Goal: Communication & Community: Answer question/provide support

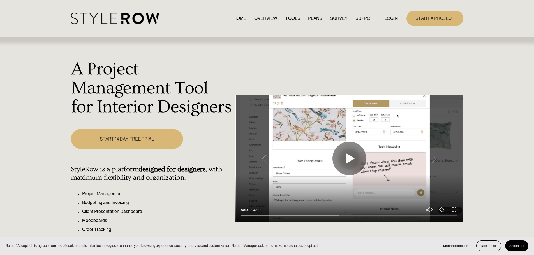
click at [389, 19] on link "LOGIN" at bounding box center [390, 19] width 13 height 8
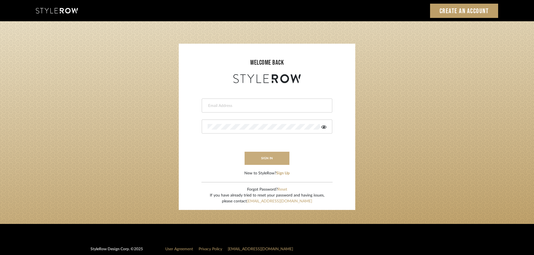
type input "[PERSON_NAME][EMAIL_ADDRESS][DOMAIN_NAME]"
click at [266, 160] on button "sign in" at bounding box center [266, 158] width 45 height 13
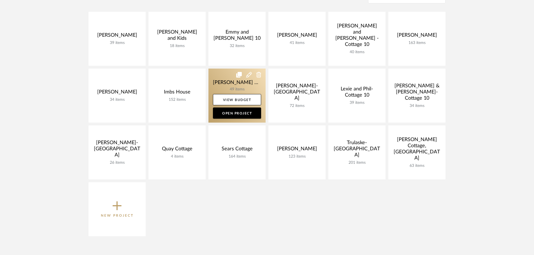
scroll to position [140, 0]
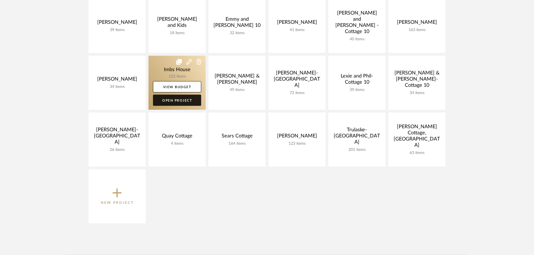
click at [167, 101] on link "Open Project" at bounding box center [177, 100] width 48 height 11
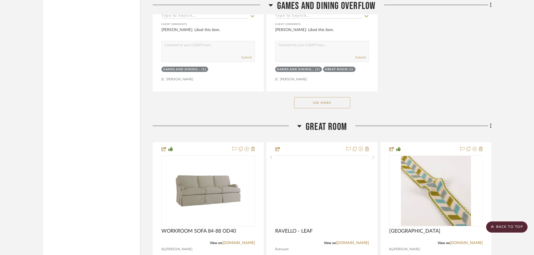
scroll to position [2409, 0]
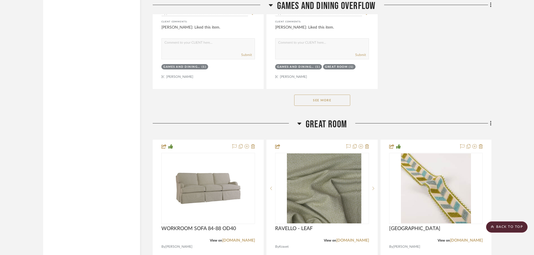
click at [335, 97] on button "See More" at bounding box center [322, 100] width 56 height 11
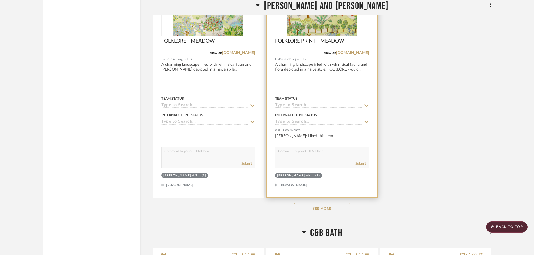
scroll to position [7310, 0]
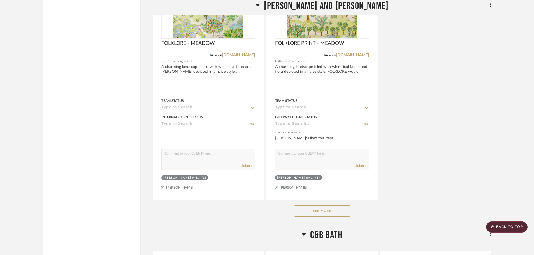
click at [322, 211] on button "See More" at bounding box center [322, 211] width 56 height 11
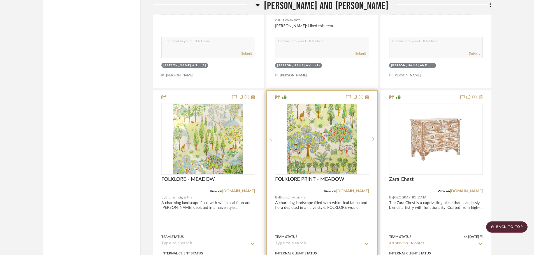
scroll to position [7170, 0]
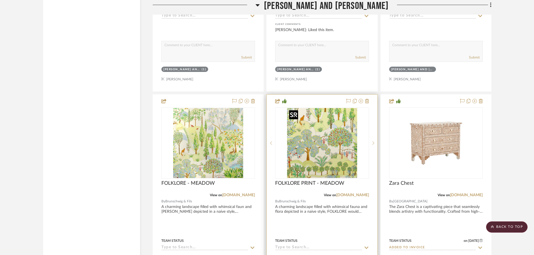
click at [321, 135] on img "0" at bounding box center [322, 143] width 70 height 70
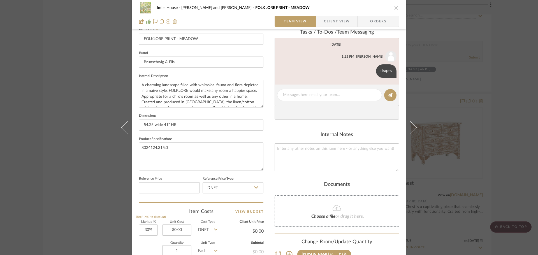
scroll to position [168, 0]
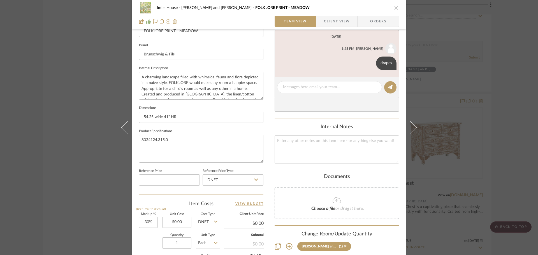
click at [286, 245] on icon at bounding box center [289, 246] width 7 height 7
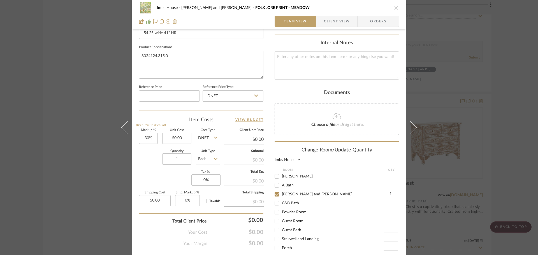
scroll to position [75, 0]
click at [390, 190] on input "1" at bounding box center [390, 191] width 14 height 6
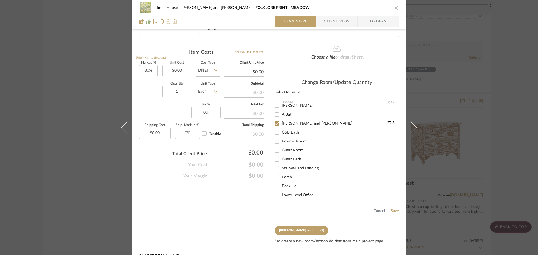
scroll to position [331, 0]
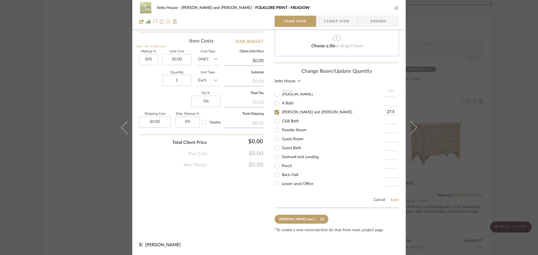
type input "27.5"
click at [391, 201] on button "Save" at bounding box center [394, 200] width 9 height 4
type input "27.5"
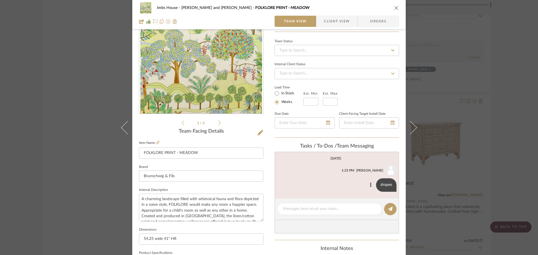
scroll to position [56, 0]
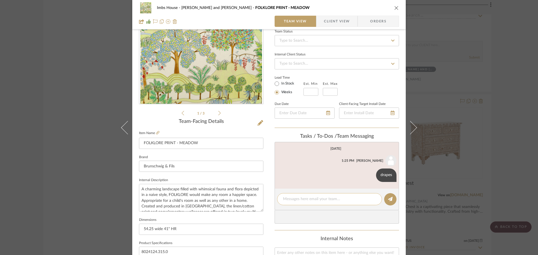
click at [291, 198] on textarea at bounding box center [329, 199] width 93 height 6
type textarea "two windows, closing pinch pleat panels. 3 widths total per window. rod width f…"
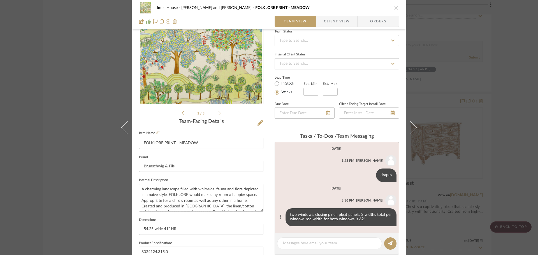
click at [280, 217] on icon at bounding box center [280, 217] width 1 height 4
click at [261, 209] on span "Edit Message" at bounding box center [252, 210] width 23 height 5
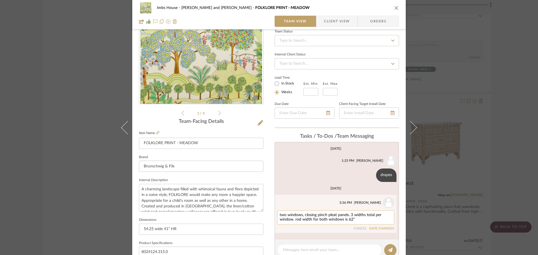
click at [355, 220] on textarea "two windows, closing pinch pleat panels. 3 widths total per window. rod width f…" at bounding box center [336, 217] width 112 height 9
type textarea "two windows, closing pinch pleat panels. 3 widths total per window. rod width f…"
click at [379, 229] on button "SAVE CHANGES" at bounding box center [381, 229] width 25 height 4
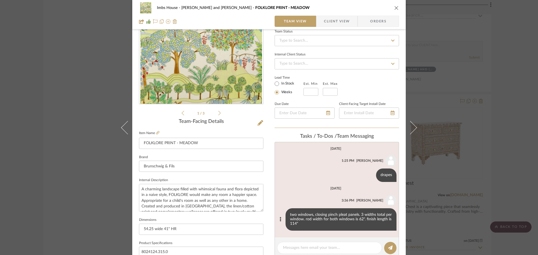
click at [394, 6] on icon "close" at bounding box center [396, 8] width 4 height 4
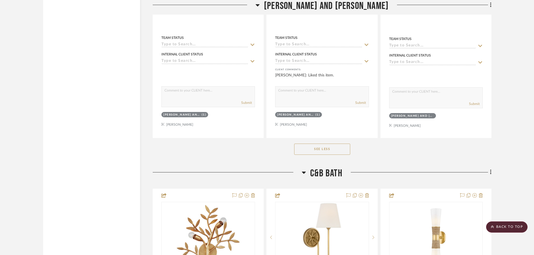
scroll to position [7870, 0]
click at [338, 147] on button "See Less" at bounding box center [322, 148] width 56 height 11
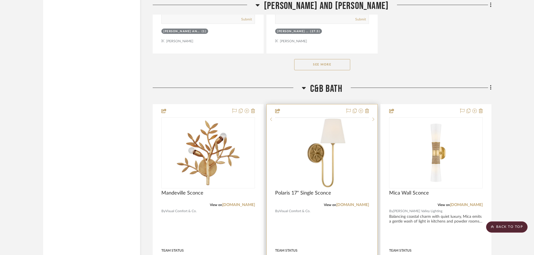
scroll to position [7422, 0]
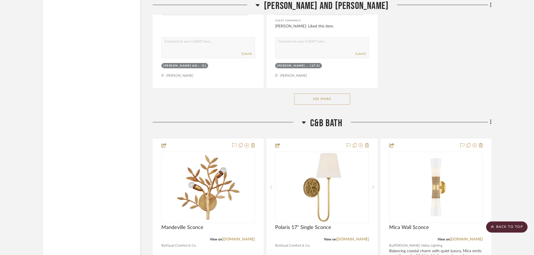
click at [346, 100] on button "See More" at bounding box center [322, 99] width 56 height 11
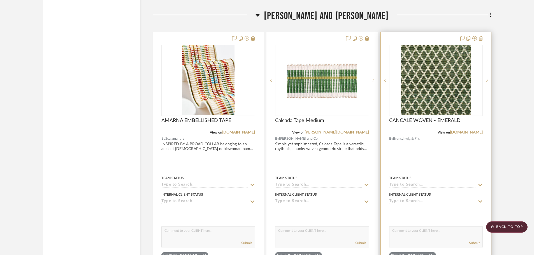
scroll to position [6777, 0]
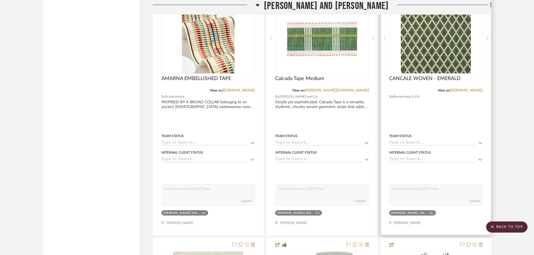
click at [472, 53] on div "0" at bounding box center [435, 38] width 93 height 71
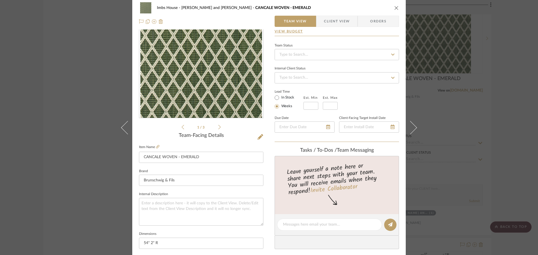
scroll to position [112, 0]
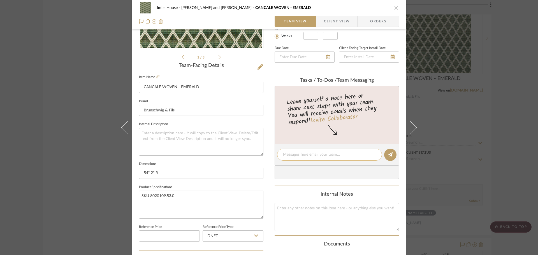
click at [291, 152] on textarea at bounding box center [329, 155] width 93 height 6
type textarea "Fabric for settee"
click at [388, 152] on icon at bounding box center [390, 154] width 4 height 4
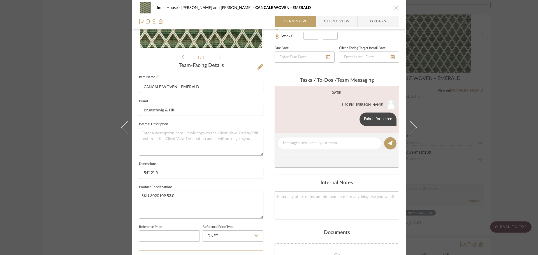
click at [394, 6] on icon "close" at bounding box center [396, 8] width 4 height 4
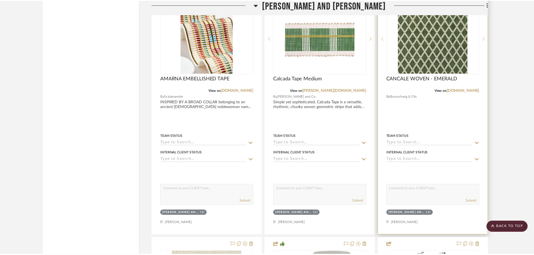
scroll to position [6777, 0]
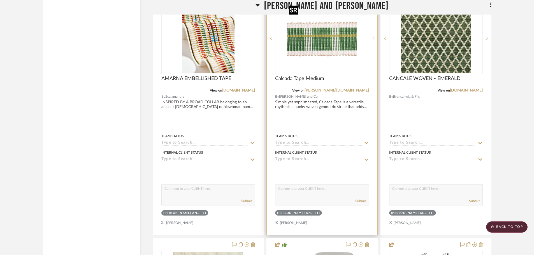
click at [312, 46] on img "0" at bounding box center [322, 38] width 70 height 70
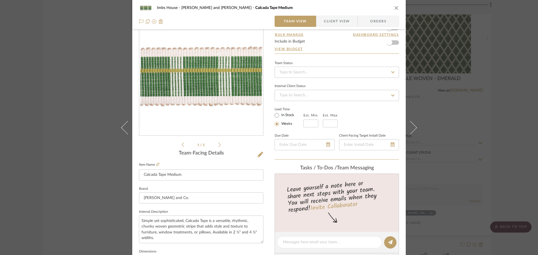
scroll to position [56, 0]
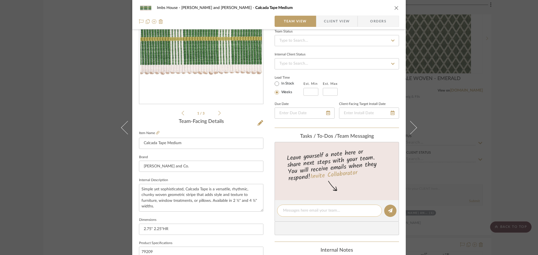
click at [290, 213] on textarea at bounding box center [329, 211] width 93 height 6
type textarea "Trim for pillows on settee"
click at [389, 209] on icon at bounding box center [390, 210] width 4 height 4
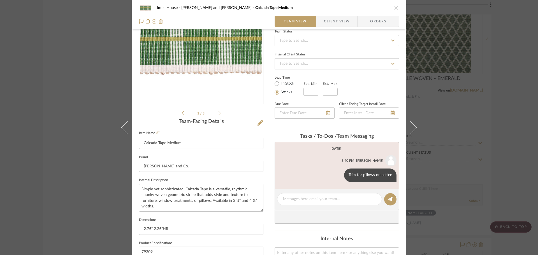
click at [446, 132] on div "Imbs House Cole and Brooke Calcada Tape Medium Team View Client View Orders 1 /…" at bounding box center [269, 127] width 538 height 255
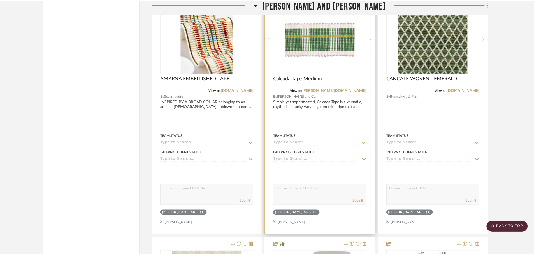
scroll to position [6777, 0]
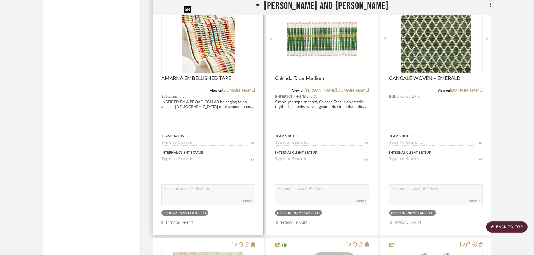
click at [212, 57] on img "0" at bounding box center [208, 38] width 53 height 70
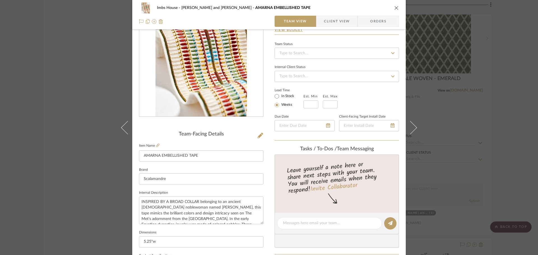
scroll to position [112, 0]
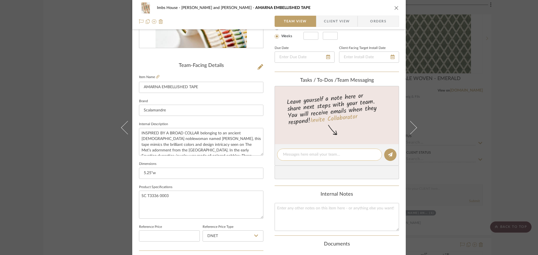
click at [296, 158] on div at bounding box center [329, 155] width 105 height 12
click at [294, 154] on textarea at bounding box center [329, 155] width 93 height 6
type textarea "trim for chair skirt"
click at [388, 156] on icon at bounding box center [390, 154] width 4 height 4
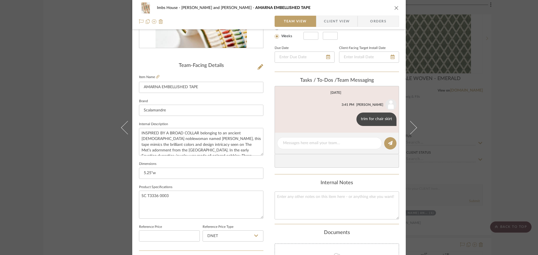
click at [430, 116] on div "Imbs House Cole and Brooke AMARNA EMBELLISHED TAPE Team View Client View Orders…" at bounding box center [269, 127] width 538 height 255
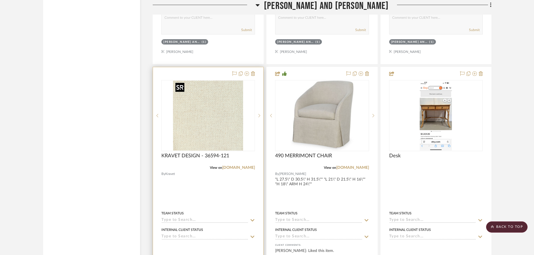
scroll to position [6974, 0]
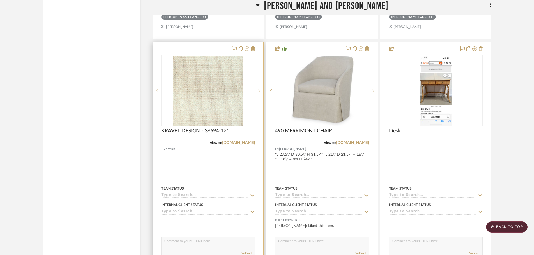
click at [182, 240] on textarea at bounding box center [208, 242] width 93 height 11
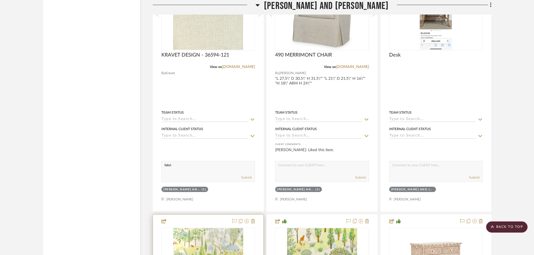
scroll to position [7058, 0]
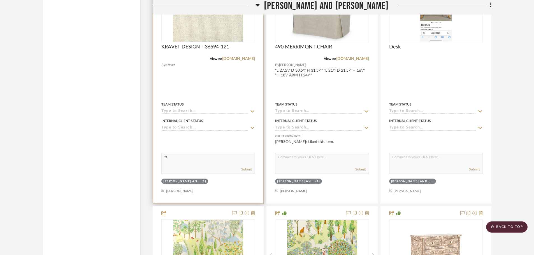
type textarea "f"
click at [229, 23] on img "0" at bounding box center [208, 7] width 70 height 70
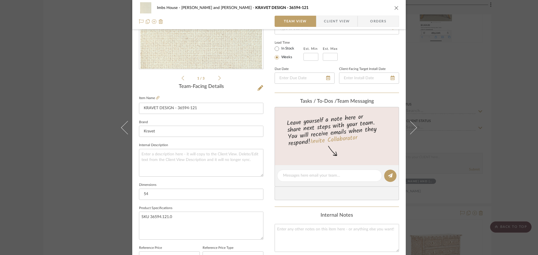
scroll to position [112, 0]
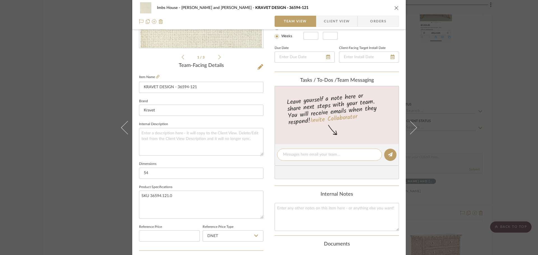
click at [303, 155] on textarea at bounding box center [329, 155] width 93 height 6
type textarea "fabric for pillows on settee"
click at [388, 155] on icon at bounding box center [390, 154] width 4 height 4
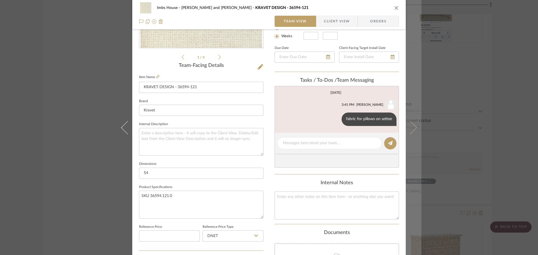
click at [409, 125] on icon at bounding box center [409, 127] width 13 height 13
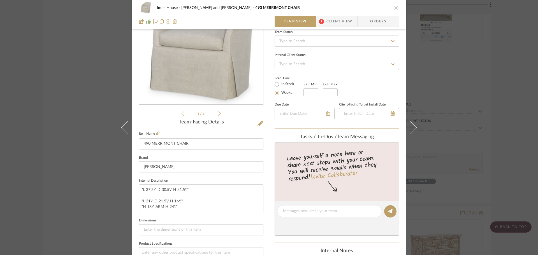
scroll to position [56, 0]
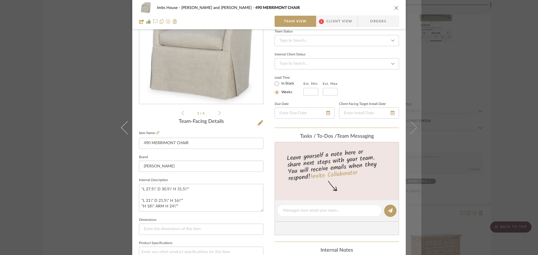
click at [412, 127] on icon at bounding box center [409, 127] width 13 height 13
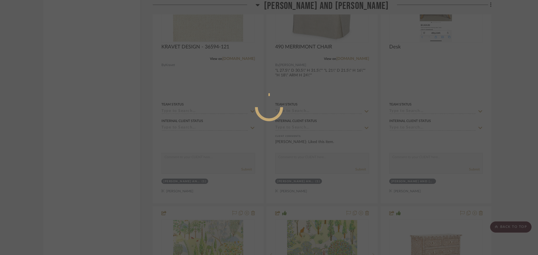
scroll to position [0, 0]
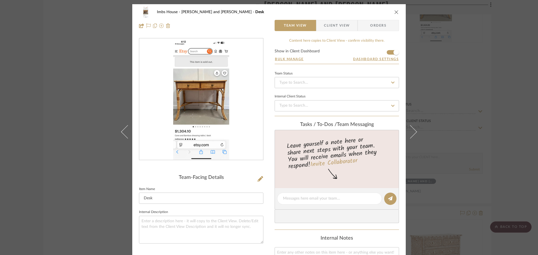
click at [394, 11] on icon "close" at bounding box center [396, 12] width 4 height 4
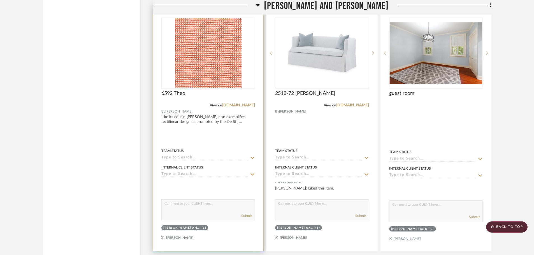
scroll to position [7758, 0]
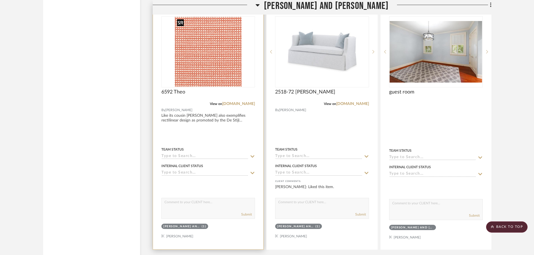
click at [214, 66] on img "0" at bounding box center [208, 52] width 67 height 70
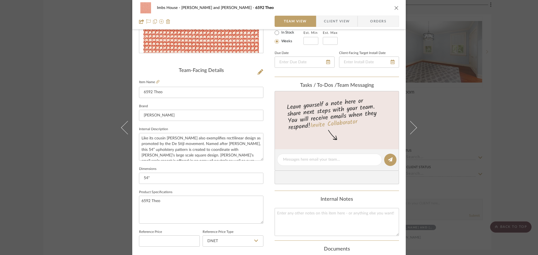
scroll to position [112, 0]
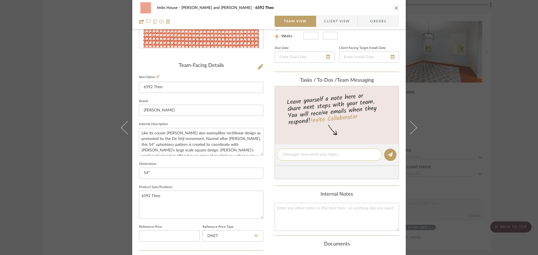
click at [287, 155] on textarea at bounding box center [329, 155] width 93 height 6
type textarea "fabric for chair"
click at [384, 153] on button at bounding box center [390, 155] width 12 height 12
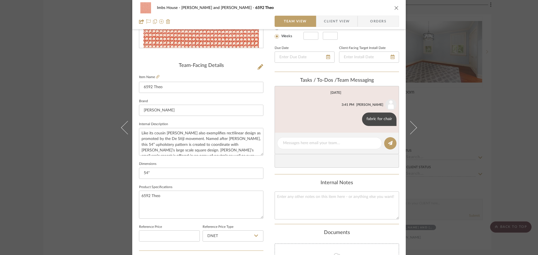
click at [444, 112] on div "Imbs House Cole and Brooke 6592 Theo Team View Client View Orders Team-Facing D…" at bounding box center [269, 127] width 538 height 255
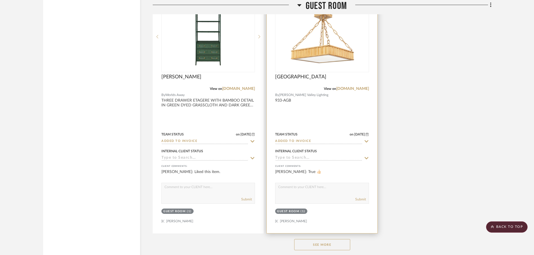
scroll to position [9718, 0]
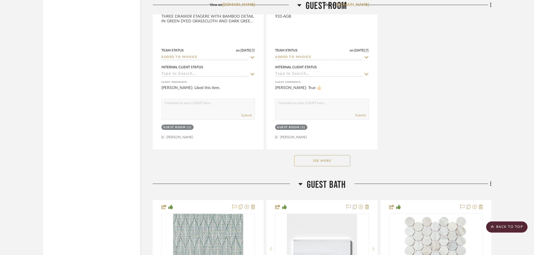
click at [330, 161] on button "See More" at bounding box center [322, 160] width 56 height 11
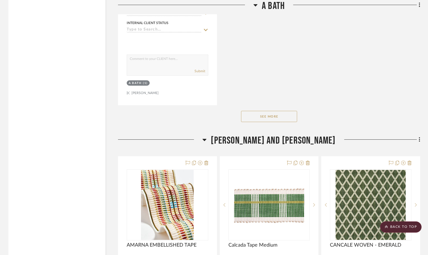
scroll to position [6609, 0]
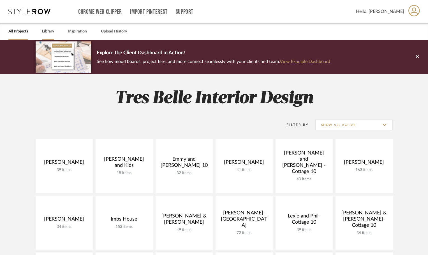
click at [45, 30] on link "Library" at bounding box center [48, 32] width 12 height 8
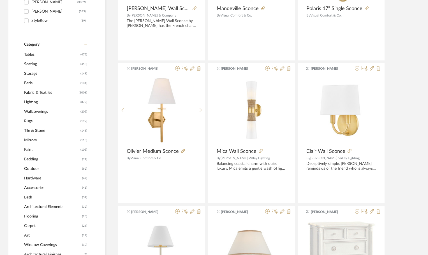
scroll to position [196, 0]
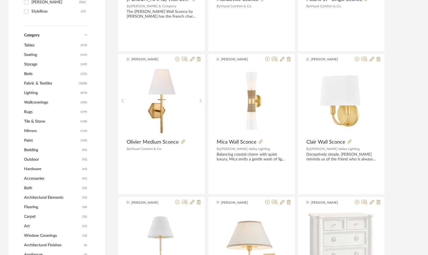
click at [28, 93] on span "Lighting" at bounding box center [51, 93] width 55 height 10
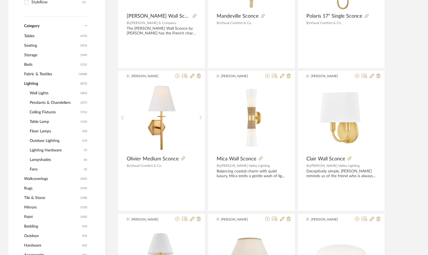
scroll to position [195, 0]
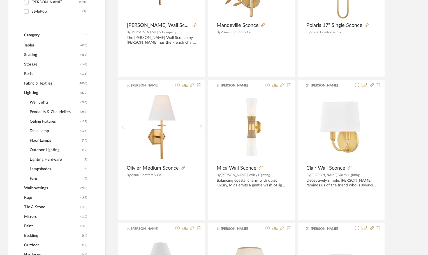
click at [36, 102] on span "Wall Lights" at bounding box center [54, 103] width 49 height 10
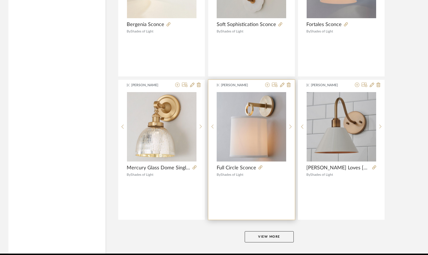
scroll to position [1652, 0]
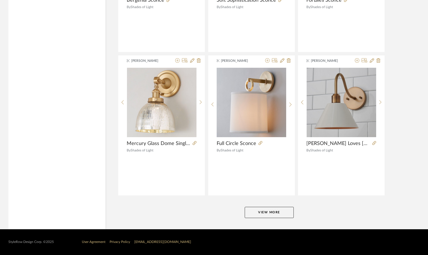
click at [263, 214] on button "View More" at bounding box center [268, 212] width 49 height 11
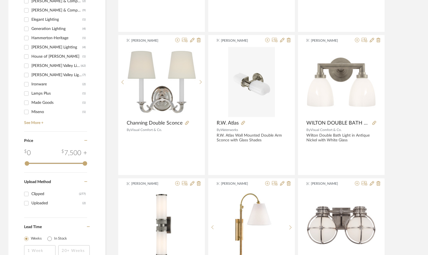
scroll to position [672, 0]
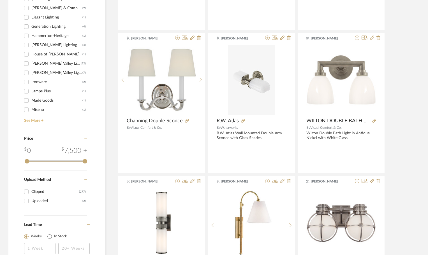
click at [32, 121] on link "See More +" at bounding box center [55, 118] width 64 height 9
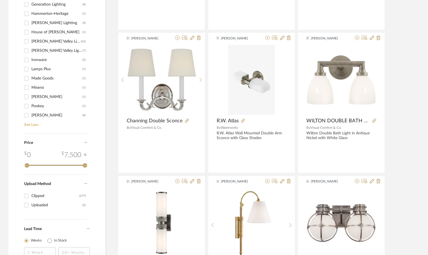
scroll to position [56, 0]
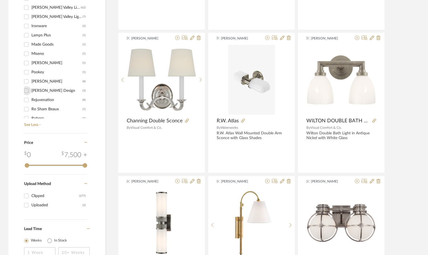
click at [27, 91] on input "Regina-Andrew Design (3)" at bounding box center [26, 90] width 9 height 9
checkbox input "true"
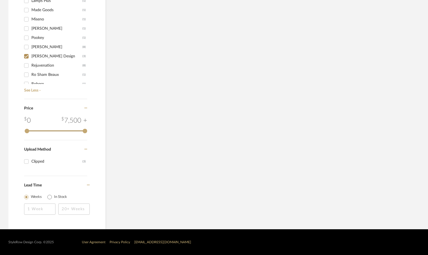
scroll to position [349, 0]
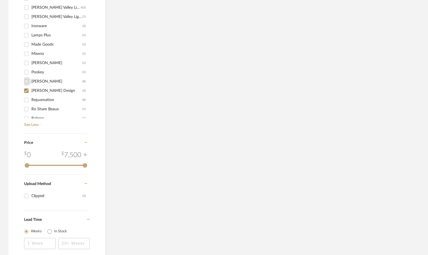
click at [25, 81] on input "Regina Andrews (8)" at bounding box center [26, 81] width 9 height 9
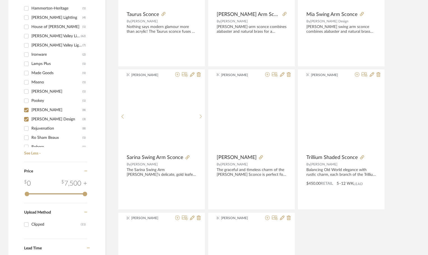
scroll to position [378, 0]
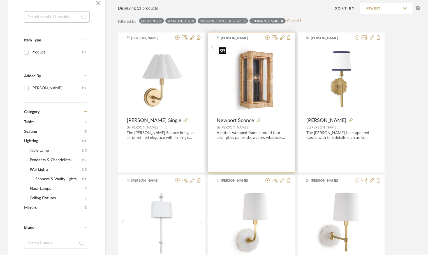
scroll to position [41, 0]
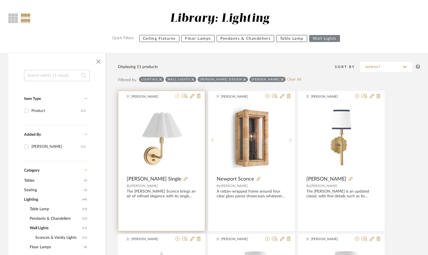
click at [176, 94] on icon at bounding box center [177, 96] width 4 height 4
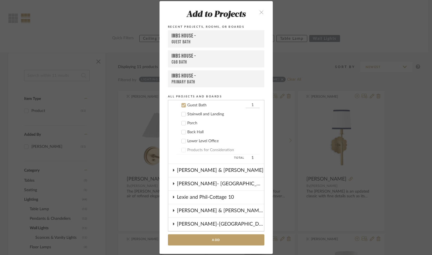
scroll to position [242, 0]
click at [181, 103] on icon at bounding box center [183, 105] width 4 height 4
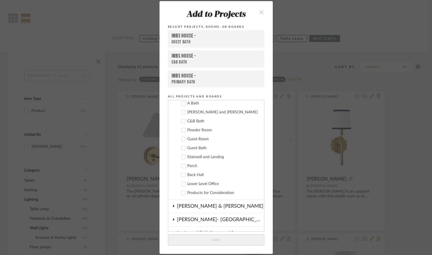
scroll to position [186, 0]
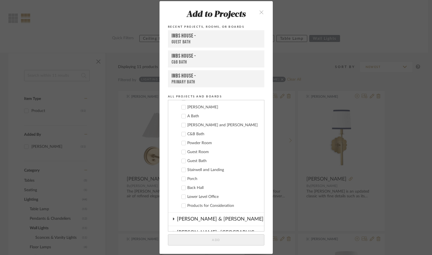
click at [181, 116] on icon at bounding box center [183, 116] width 4 height 4
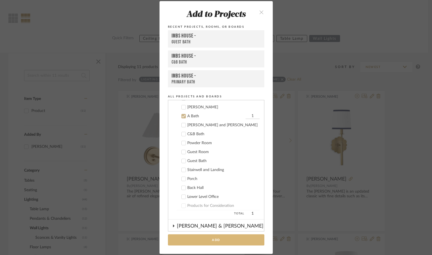
click at [217, 239] on button "Add" at bounding box center [216, 239] width 96 height 11
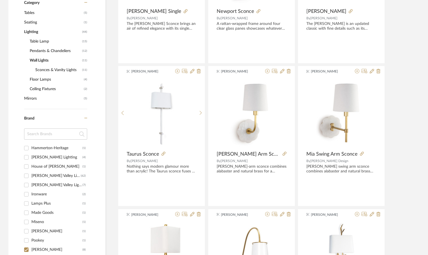
scroll to position [209, 0]
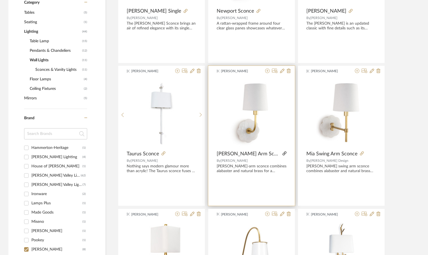
click at [282, 153] on icon at bounding box center [284, 154] width 4 height 4
click at [267, 70] on icon at bounding box center [267, 71] width 4 height 4
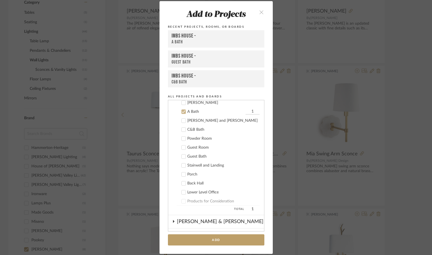
scroll to position [197, 0]
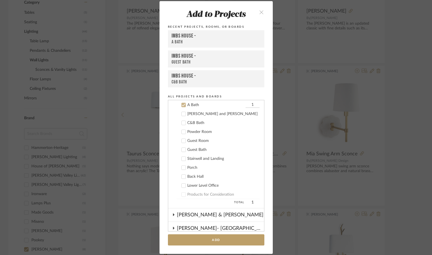
click at [181, 149] on icon at bounding box center [183, 150] width 4 height 4
click at [181, 104] on icon at bounding box center [183, 105] width 4 height 4
click at [194, 238] on button "Add" at bounding box center [216, 239] width 96 height 11
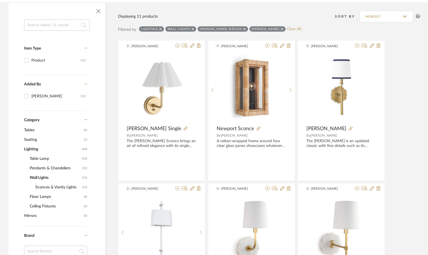
scroll to position [232, 0]
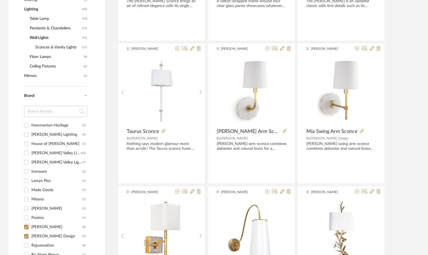
click at [25, 226] on input "Regina Andrews (8)" at bounding box center [26, 227] width 9 height 9
checkbox input "false"
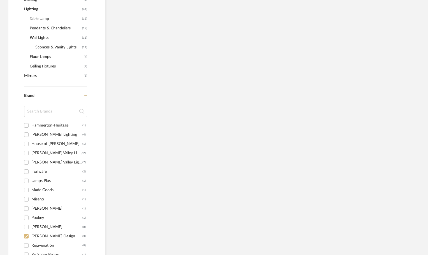
scroll to position [222, 0]
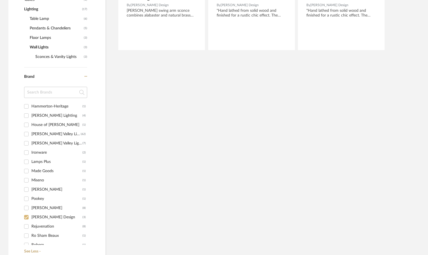
click at [25, 236] on input "Ro Sham Beaux (1)" at bounding box center [26, 235] width 9 height 9
checkbox input "true"
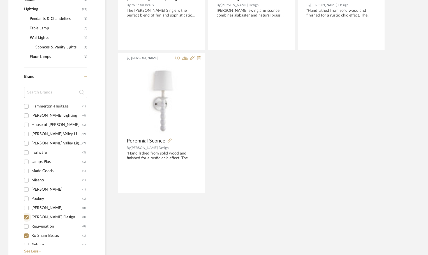
click at [27, 216] on input "Regina-Andrew Design (3)" at bounding box center [26, 217] width 9 height 9
checkbox input "false"
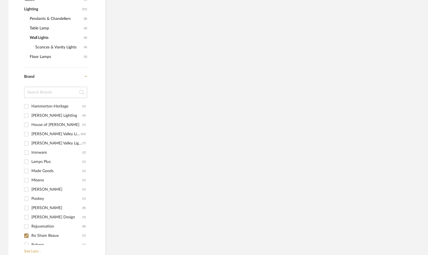
scroll to position [213, 0]
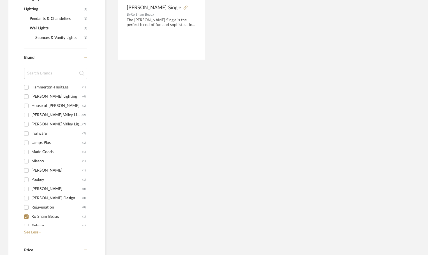
click at [27, 217] on input "Ro Sham Beaux (1)" at bounding box center [26, 216] width 9 height 9
checkbox input "false"
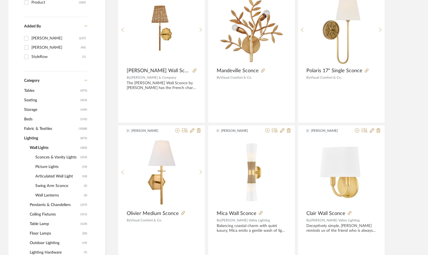
scroll to position [147, 0]
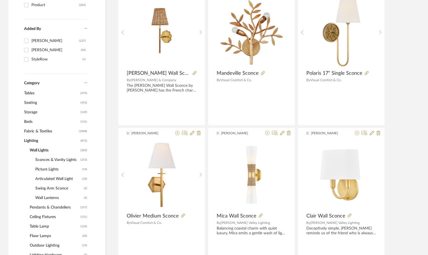
click at [43, 158] on span "Sconces & Vanity Lights" at bounding box center [57, 160] width 44 height 10
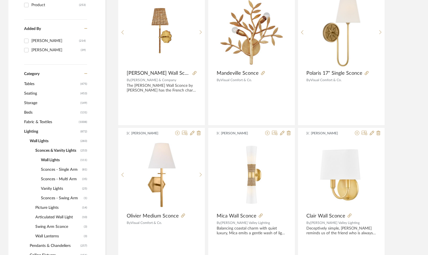
click at [56, 169] on span "Sconces - Single Arm" at bounding box center [61, 170] width 40 height 10
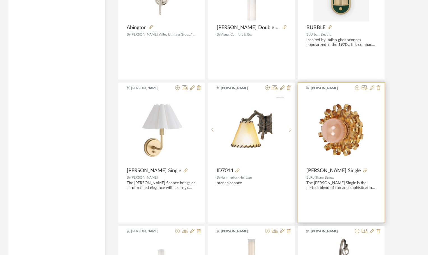
scroll to position [1492, 0]
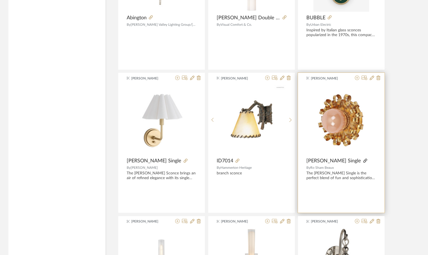
click at [363, 160] on icon at bounding box center [365, 161] width 4 height 4
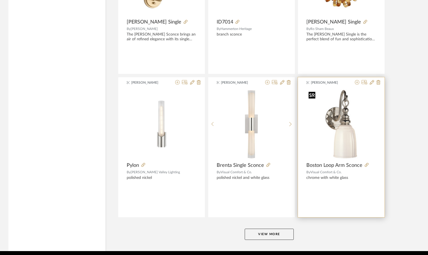
scroll to position [1632, 0]
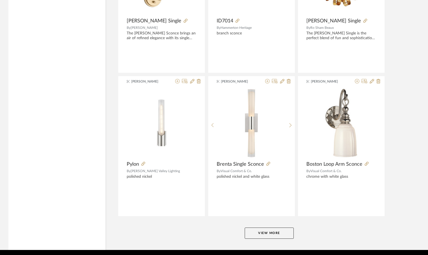
click at [275, 233] on button "View More" at bounding box center [268, 233] width 49 height 11
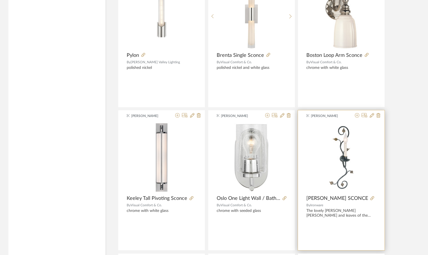
scroll to position [1744, 0]
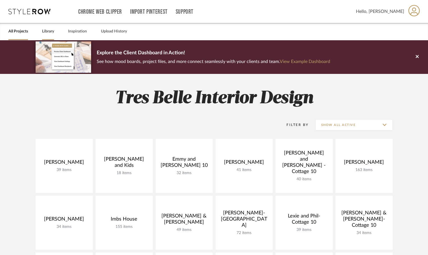
click at [49, 29] on link "Library" at bounding box center [48, 32] width 12 height 8
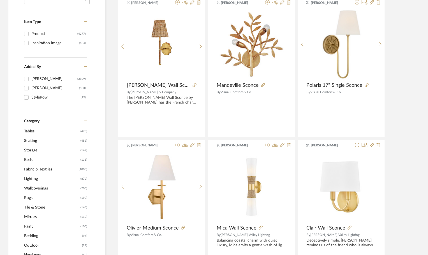
scroll to position [112, 0]
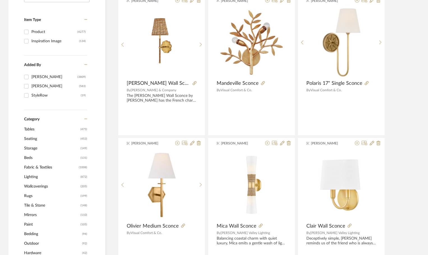
click at [37, 215] on span "Mirrors" at bounding box center [51, 215] width 55 height 10
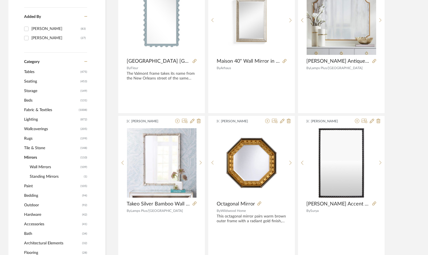
scroll to position [176, 0]
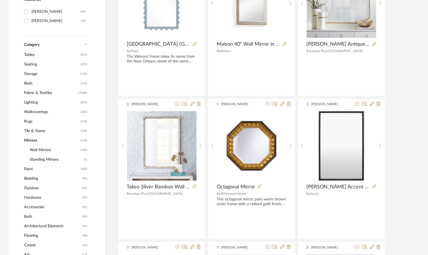
click at [43, 150] on span "Wall Mirrors" at bounding box center [54, 150] width 49 height 10
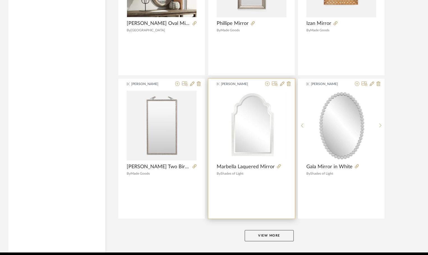
scroll to position [1652, 0]
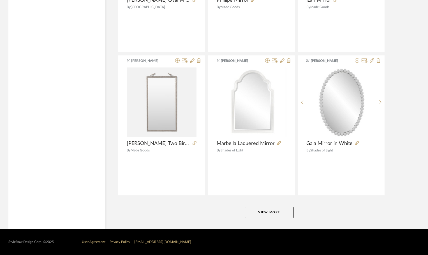
click at [270, 211] on button "View More" at bounding box center [268, 212] width 49 height 11
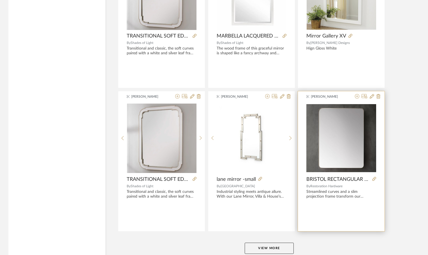
scroll to position [3371, 0]
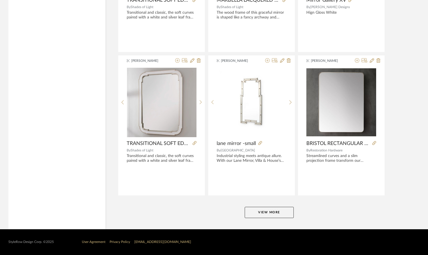
click at [277, 210] on button "View More" at bounding box center [268, 212] width 49 height 11
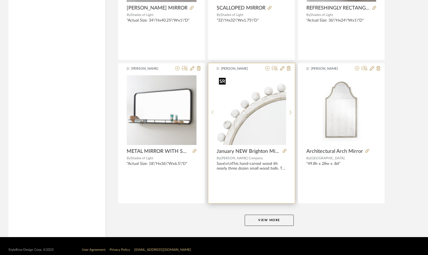
scroll to position [5090, 0]
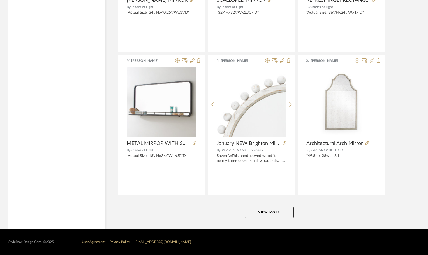
click at [260, 214] on button "View More" at bounding box center [268, 212] width 49 height 11
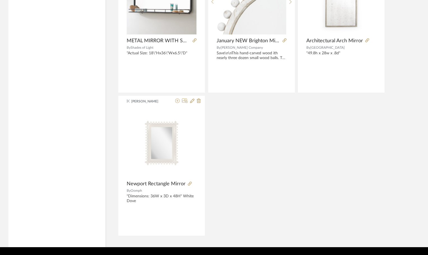
scroll to position [5202, 0]
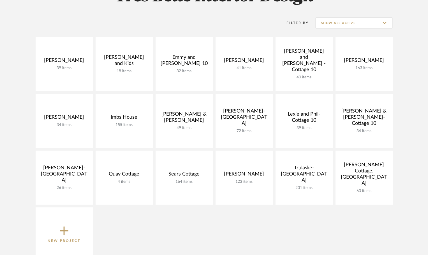
scroll to position [112, 0]
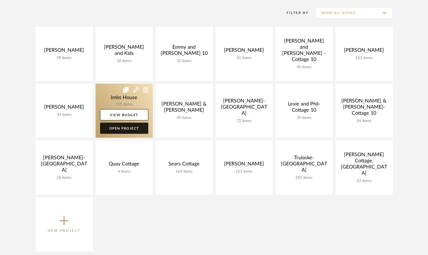
click at [122, 128] on link "Open Project" at bounding box center [124, 128] width 48 height 11
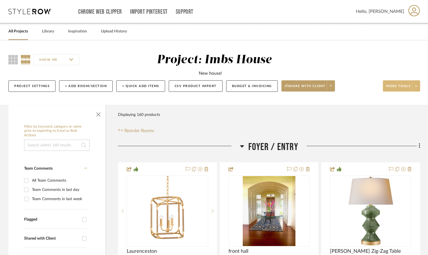
click at [396, 87] on span "More tools" at bounding box center [398, 88] width 24 height 8
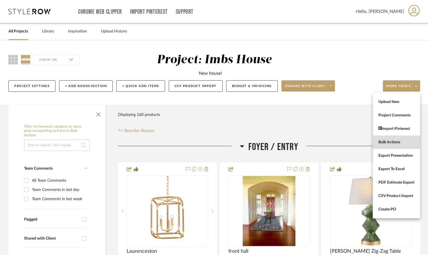
click at [388, 138] on button "Bulk Actions" at bounding box center [395, 142] width 47 height 13
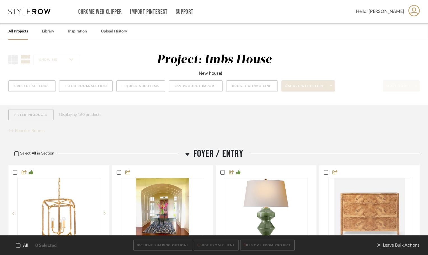
click at [18, 153] on icon at bounding box center [17, 154] width 4 height 4
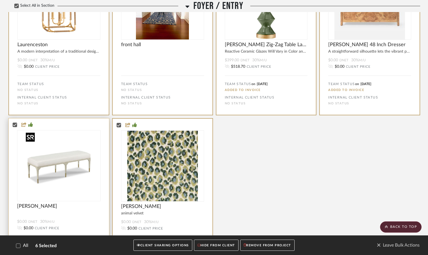
scroll to position [308, 0]
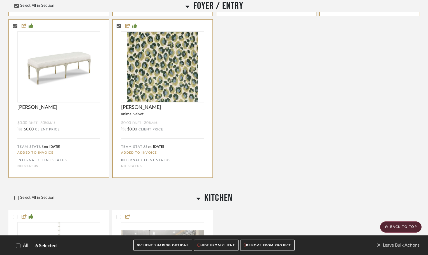
click at [16, 199] on icon at bounding box center [17, 198] width 4 height 3
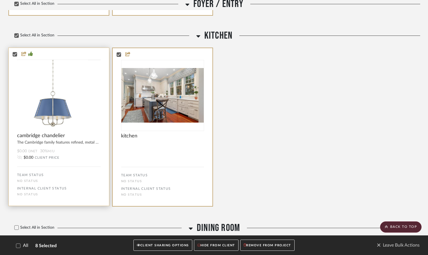
scroll to position [476, 0]
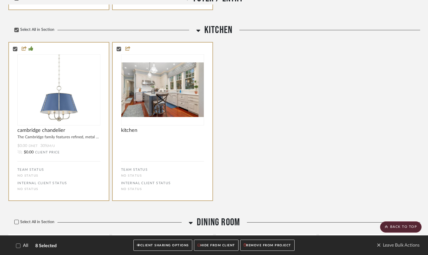
click at [15, 222] on icon at bounding box center [17, 222] width 4 height 4
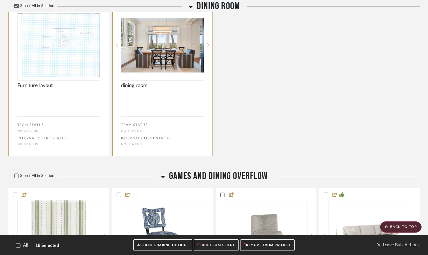
scroll to position [1037, 0]
click at [15, 175] on icon at bounding box center [17, 176] width 4 height 4
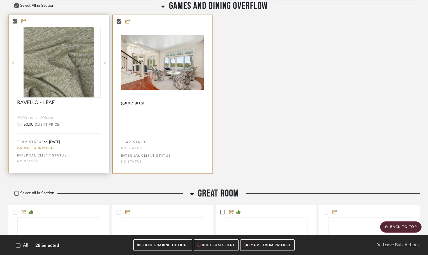
scroll to position [1542, 0]
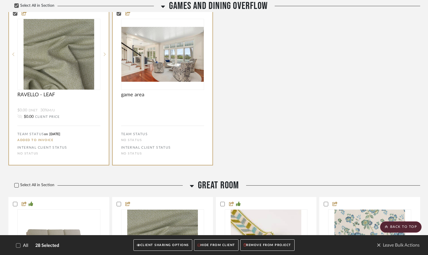
click at [16, 186] on icon at bounding box center [17, 185] width 4 height 4
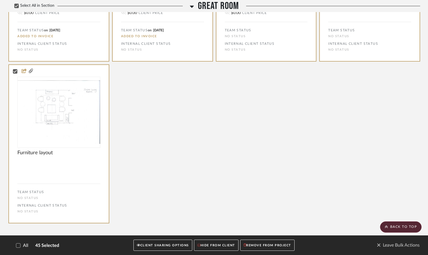
scroll to position [2412, 0]
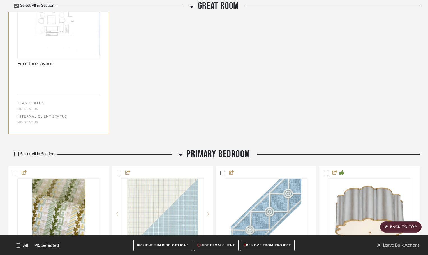
click at [17, 153] on icon at bounding box center [17, 154] width 4 height 4
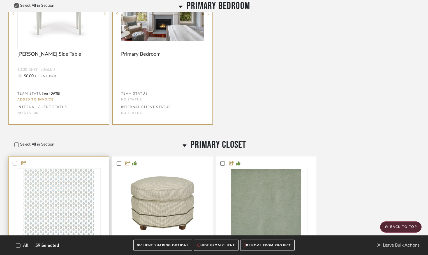
scroll to position [3113, 0]
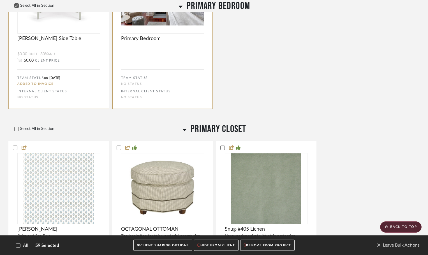
click at [16, 126] on div "Select All in Section" at bounding box center [93, 129] width 171 height 12
click at [16, 129] on icon at bounding box center [17, 129] width 4 height 4
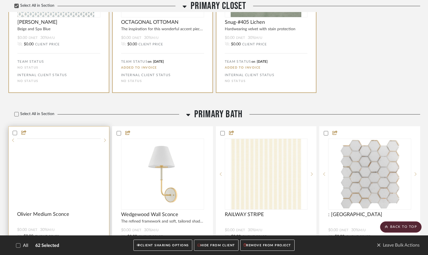
scroll to position [3422, 0]
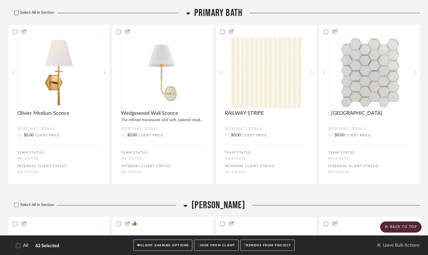
click at [17, 13] on icon at bounding box center [17, 12] width 4 height 3
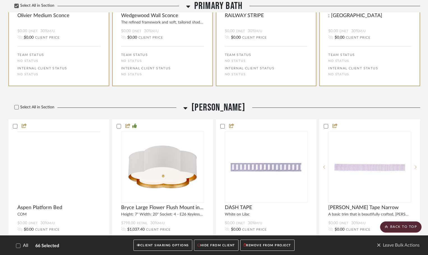
scroll to position [3562, 0]
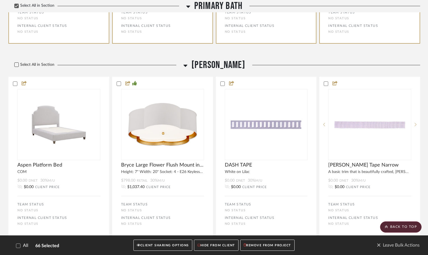
click at [17, 64] on icon at bounding box center [17, 65] width 4 height 4
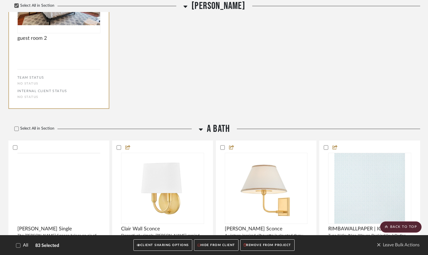
scroll to position [4404, 0]
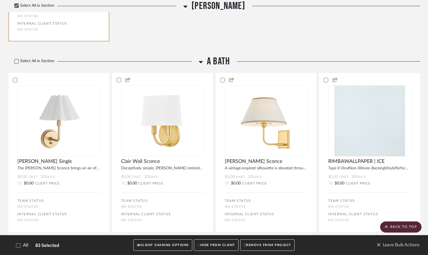
click at [17, 60] on icon at bounding box center [17, 61] width 4 height 4
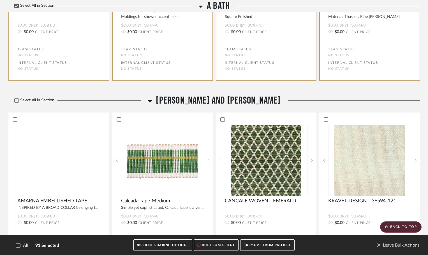
scroll to position [4769, 0]
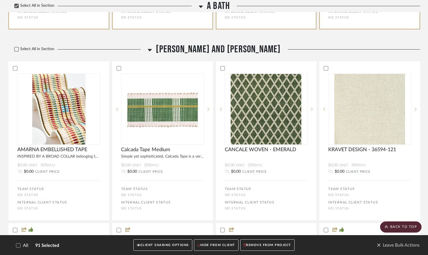
click at [16, 48] on icon at bounding box center [17, 49] width 4 height 4
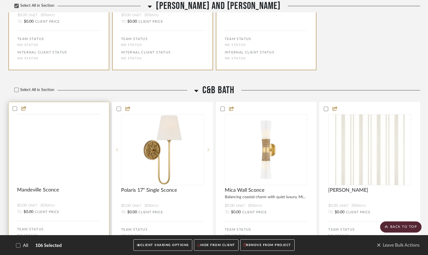
scroll to position [5442, 0]
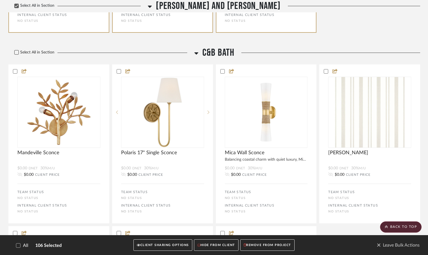
click at [17, 52] on icon at bounding box center [17, 52] width 4 height 4
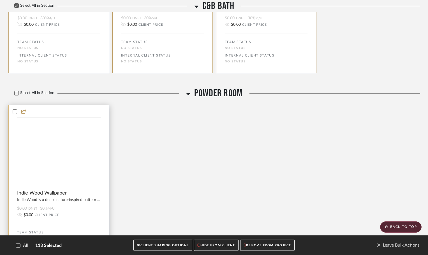
scroll to position [5835, 0]
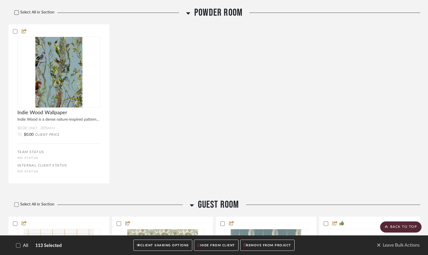
click at [17, 12] on icon at bounding box center [17, 12] width 4 height 3
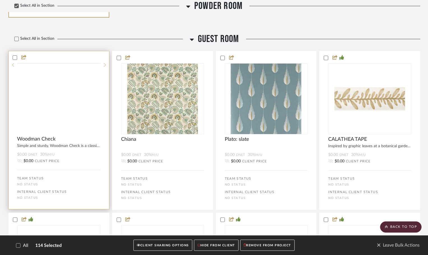
scroll to position [6031, 0]
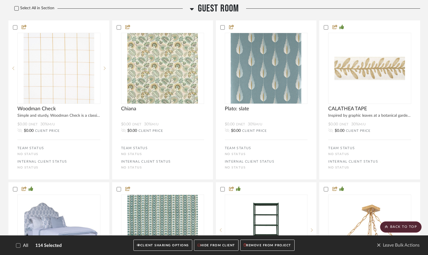
click at [15, 9] on icon at bounding box center [17, 8] width 4 height 4
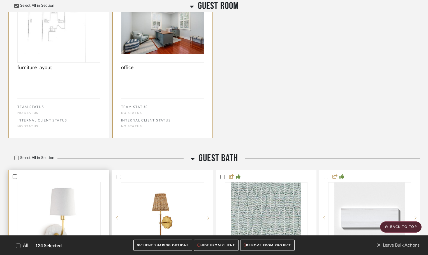
scroll to position [6396, 0]
click at [17, 156] on icon at bounding box center [17, 158] width 4 height 4
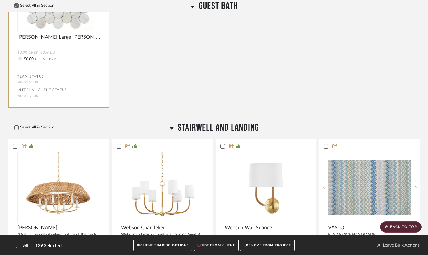
scroll to position [6789, 0]
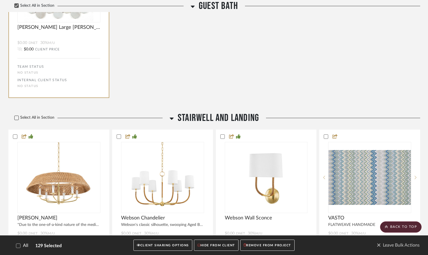
click at [15, 117] on icon at bounding box center [17, 118] width 4 height 4
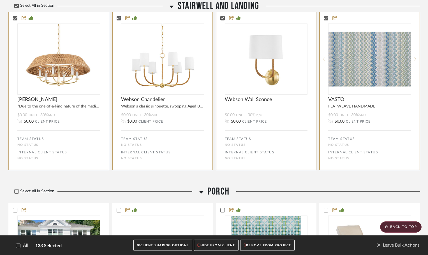
scroll to position [7013, 0]
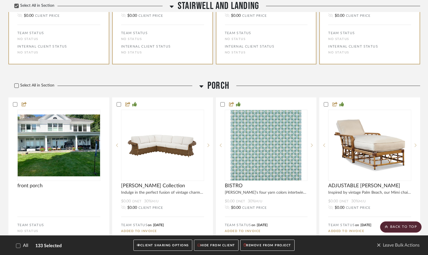
click at [16, 86] on icon at bounding box center [17, 86] width 4 height 4
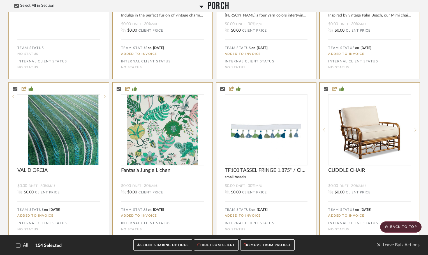
scroll to position [7237, 0]
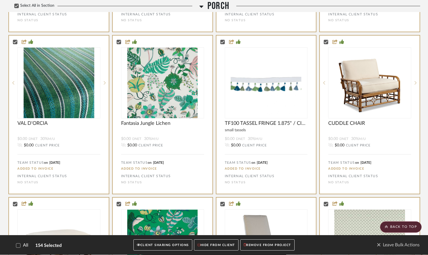
click at [151, 247] on button "CLIENT SHARING OPTIONS" at bounding box center [162, 245] width 59 height 11
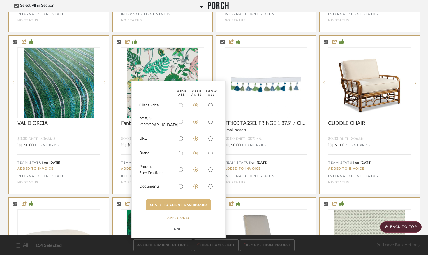
click at [182, 207] on button "SHARE TO CLIENT Dashboard" at bounding box center [178, 204] width 64 height 11
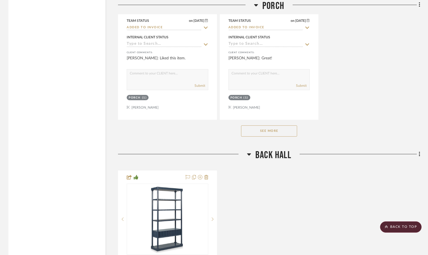
scroll to position [5369, 0]
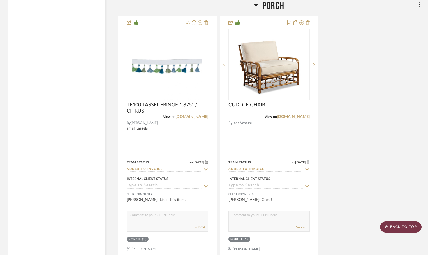
click at [403, 227] on scroll-to-top-button "BACK TO TOP" at bounding box center [400, 227] width 41 height 11
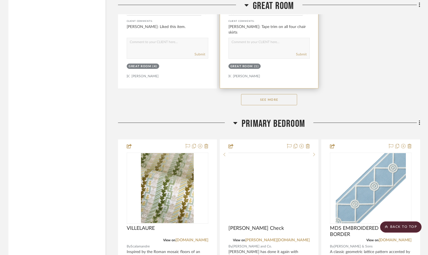
scroll to position [3221, 0]
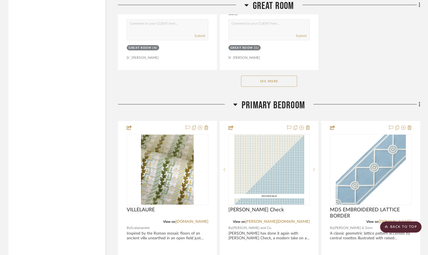
click at [277, 82] on button "See More" at bounding box center [269, 81] width 56 height 11
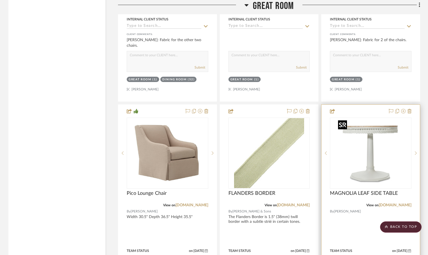
scroll to position [3081, 0]
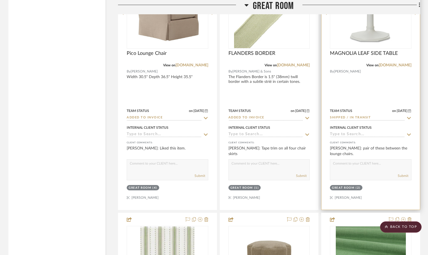
click at [409, 118] on icon at bounding box center [408, 118] width 5 height 4
click at [407, 117] on icon at bounding box center [408, 118] width 3 height 3
type input "8/20/2025"
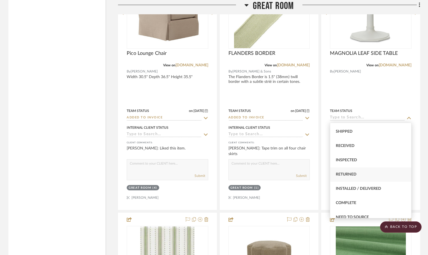
scroll to position [140, 0]
click at [358, 128] on div "Installed / Delivered" at bounding box center [370, 133] width 81 height 14
type input "Installed / Delivered"
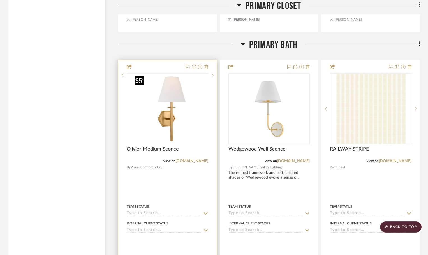
scroll to position [5069, 0]
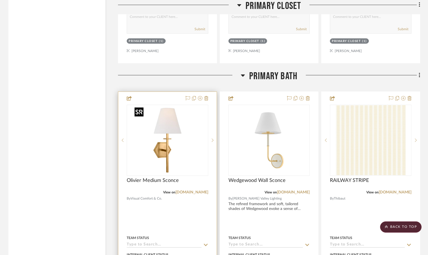
click at [187, 142] on img "0" at bounding box center [167, 140] width 70 height 70
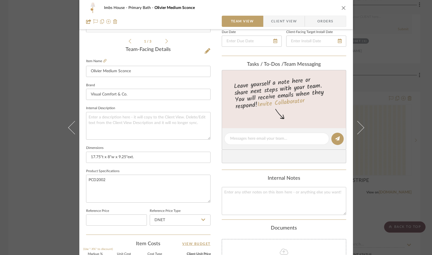
scroll to position [140, 0]
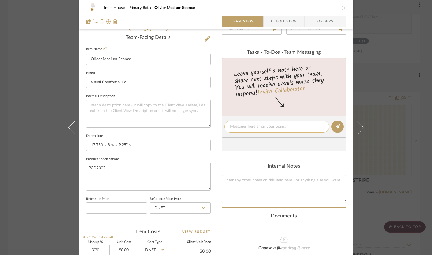
click at [240, 126] on textarea at bounding box center [276, 127] width 93 height 6
click at [289, 18] on span "Client View" at bounding box center [284, 21] width 26 height 11
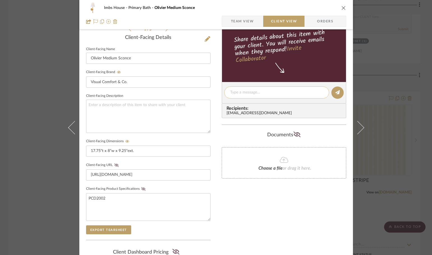
click at [252, 91] on textarea at bounding box center [276, 93] width 93 height 6
type textarea "idea for your bath sconces"
click at [336, 94] on icon at bounding box center [337, 92] width 4 height 4
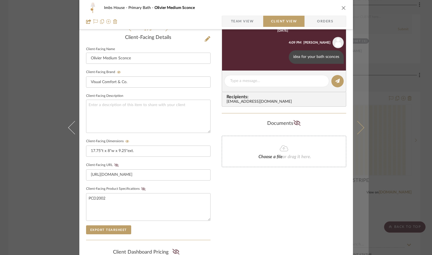
click at [360, 124] on button at bounding box center [361, 127] width 16 height 255
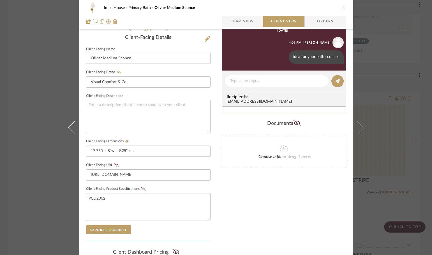
scroll to position [0, 0]
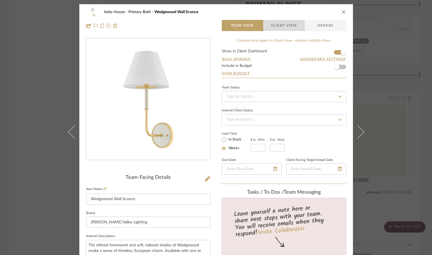
click at [285, 27] on span "Client View" at bounding box center [284, 25] width 26 height 11
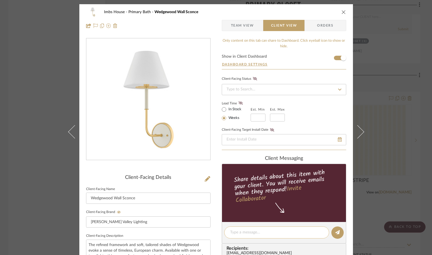
click at [246, 229] on div at bounding box center [276, 233] width 105 height 12
click at [249, 235] on textarea at bounding box center [276, 233] width 93 height 6
type textarea "another option"
click at [341, 233] on button at bounding box center [337, 233] width 12 height 12
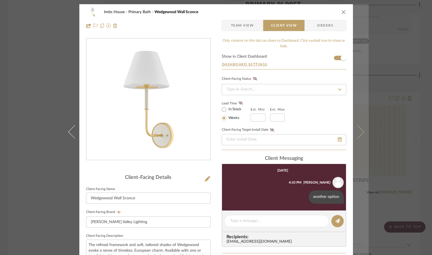
click at [364, 126] on button at bounding box center [361, 131] width 16 height 255
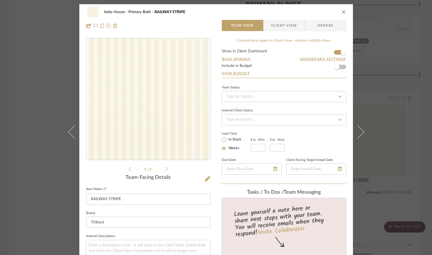
click at [342, 11] on icon "close" at bounding box center [343, 12] width 4 height 4
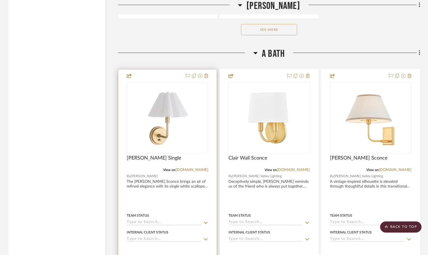
scroll to position [6413, 0]
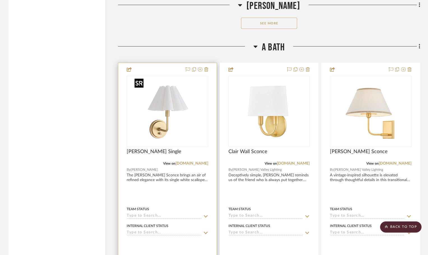
click at [191, 125] on img "0" at bounding box center [167, 111] width 70 height 70
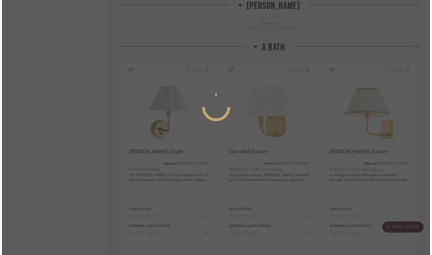
scroll to position [0, 0]
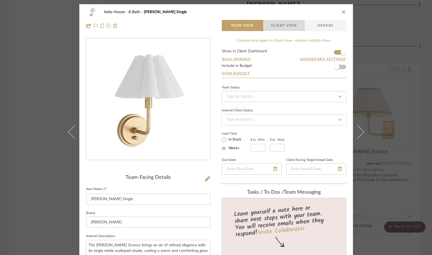
click at [289, 26] on span "Client View" at bounding box center [284, 25] width 26 height 11
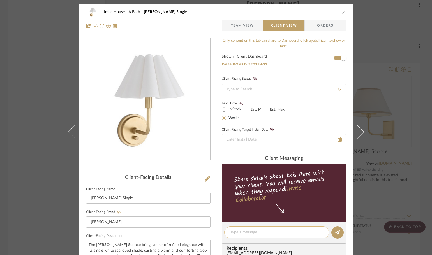
click at [244, 234] on textarea at bounding box center [276, 233] width 93 height 6
type textarea "Thoughts on these three choices for [PERSON_NAME]'s bath?"
click at [335, 231] on icon at bounding box center [337, 232] width 4 height 4
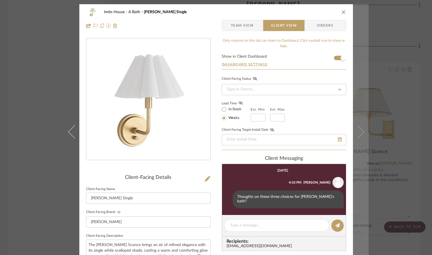
click at [356, 132] on icon at bounding box center [356, 131] width 13 height 13
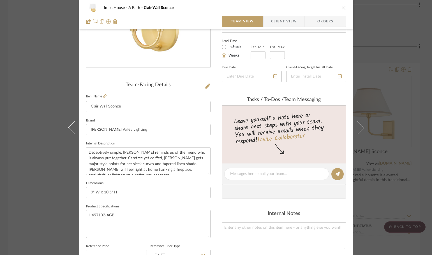
scroll to position [112, 0]
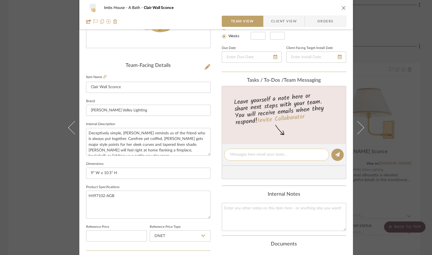
click at [253, 153] on textarea at bounding box center [276, 155] width 93 height 6
type textarea "W"
click at [281, 20] on span "Client View" at bounding box center [284, 21] width 26 height 11
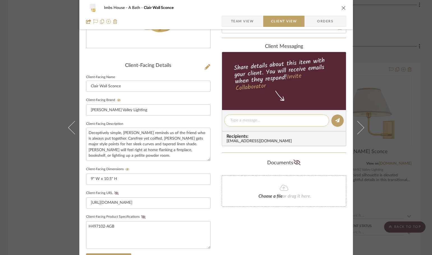
click at [253, 121] on textarea at bounding box center [276, 121] width 93 height 6
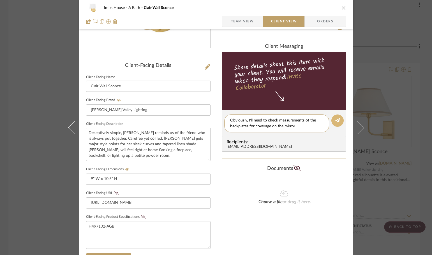
type textarea "Obviously, I'll need to check measurements of the backplates for coverage on th…"
click at [331, 121] on button at bounding box center [337, 121] width 12 height 12
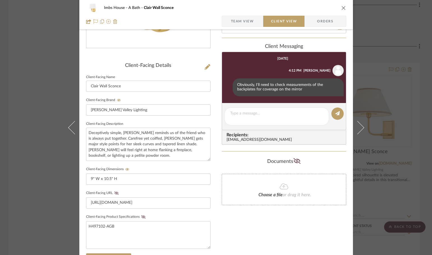
click at [407, 136] on div "Imbs House A Bath Clair Wall Sconce Team View Client View Orders Client-Facing …" at bounding box center [216, 127] width 432 height 255
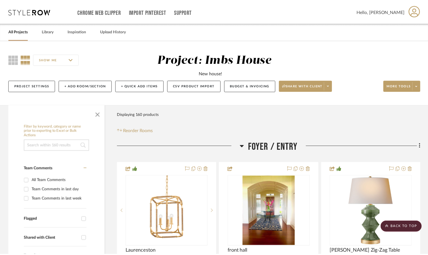
scroll to position [6413, 0]
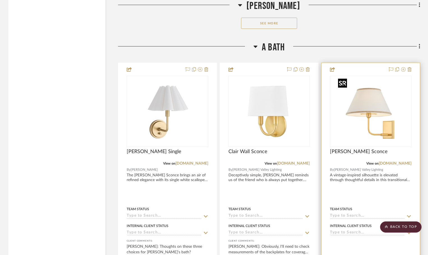
click at [355, 126] on img "0" at bounding box center [371, 111] width 70 height 70
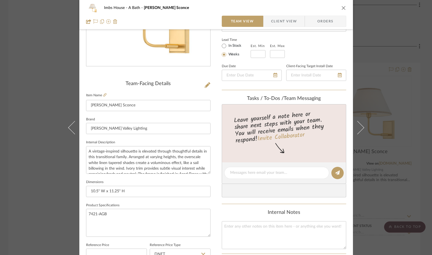
scroll to position [84, 0]
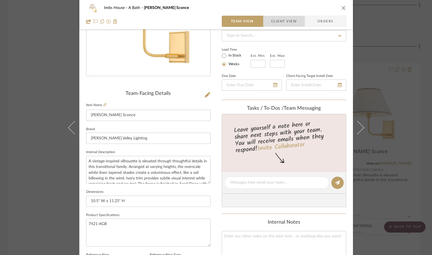
click at [295, 25] on span "Client View" at bounding box center [283, 21] width 41 height 11
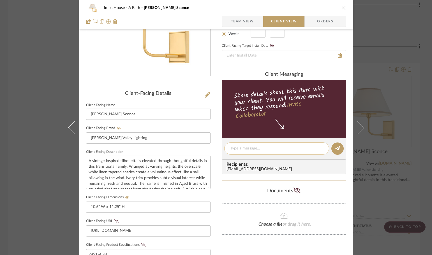
click at [245, 149] on textarea at bounding box center [276, 149] width 93 height 6
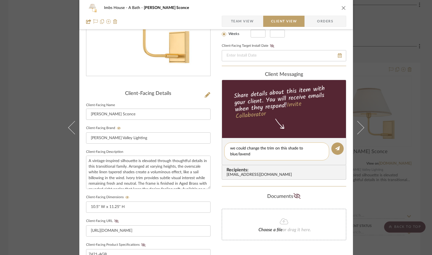
scroll to position [0, 0]
type textarea "we could change the trim on this shade to blue/lavender"
click at [336, 146] on icon at bounding box center [337, 148] width 4 height 4
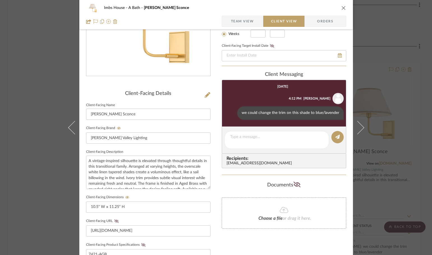
click at [343, 7] on icon "close" at bounding box center [343, 8] width 4 height 4
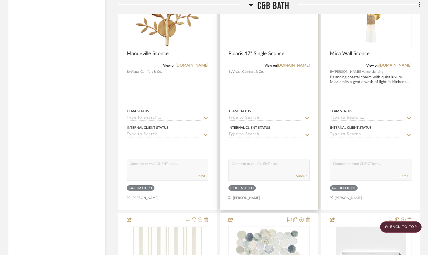
scroll to position [8010, 0]
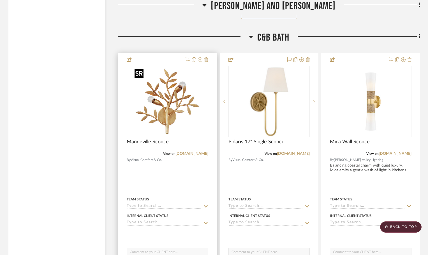
click at [198, 117] on img "0" at bounding box center [167, 102] width 70 height 70
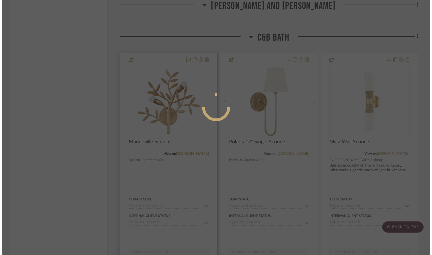
scroll to position [0, 0]
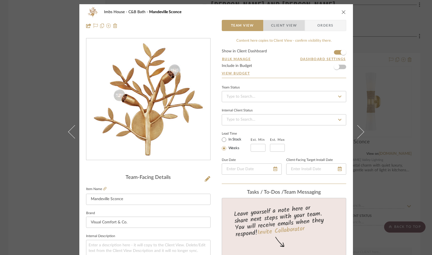
click at [289, 28] on span "Client View" at bounding box center [284, 25] width 26 height 11
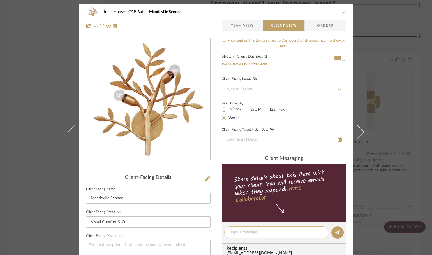
click at [236, 228] on div at bounding box center [276, 233] width 105 height 12
click at [235, 229] on div at bounding box center [276, 233] width 105 height 12
click at [234, 234] on textarea at bounding box center [276, 233] width 93 height 6
type textarea "Thought th"
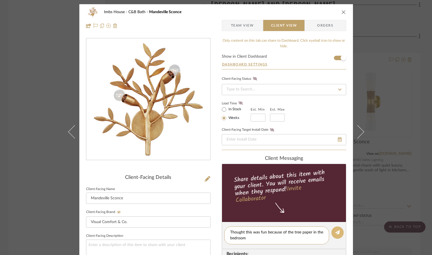
type textarea "Thought this was fun because of the tree paper in the bedroom"
click at [336, 232] on icon at bounding box center [337, 232] width 4 height 4
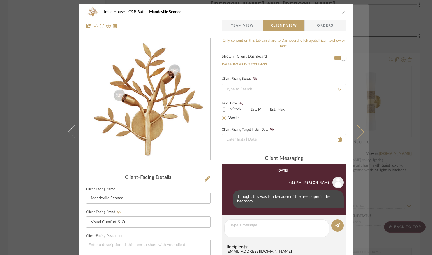
click at [354, 127] on icon at bounding box center [356, 131] width 13 height 13
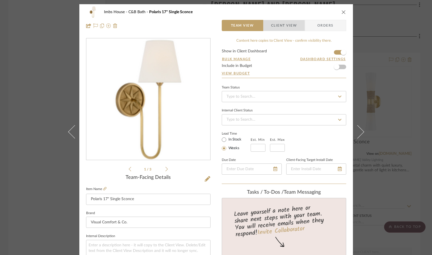
click at [283, 22] on span "Client View" at bounding box center [284, 25] width 26 height 11
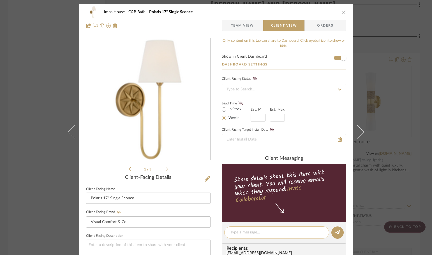
click at [247, 232] on textarea at bounding box center [276, 233] width 93 height 6
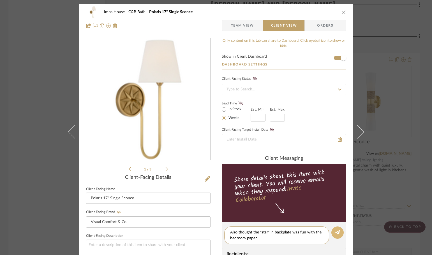
type textarea "Also thought the "star" in backplate was fun with the bedroom paper"
click at [337, 229] on button at bounding box center [337, 233] width 12 height 12
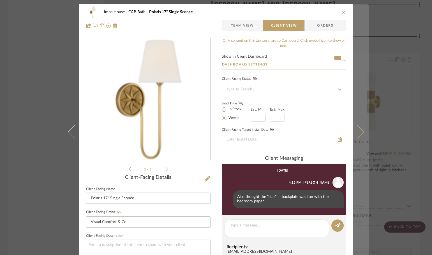
click at [354, 135] on icon at bounding box center [356, 131] width 13 height 13
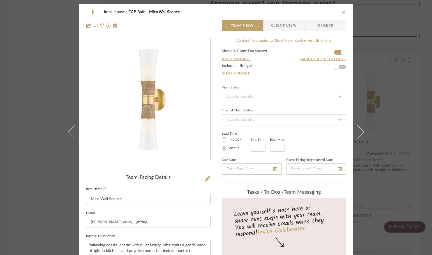
drag, startPoint x: 275, startPoint y: 27, endPoint x: 275, endPoint y: 30, distance: 3.4
click at [275, 27] on span "Client View" at bounding box center [284, 25] width 26 height 11
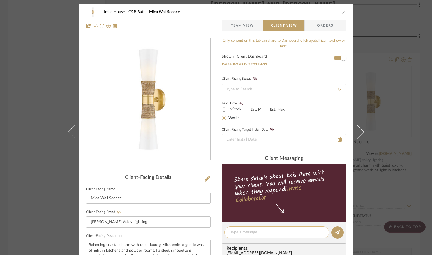
click at [234, 232] on textarea at bounding box center [276, 233] width 93 height 6
type textarea "rattan/natural idea"
click at [332, 232] on button at bounding box center [337, 233] width 12 height 12
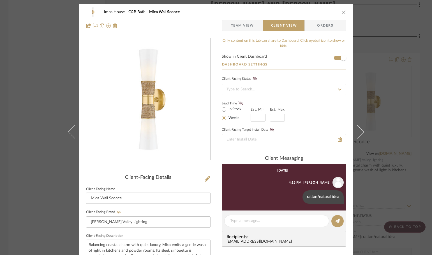
click at [342, 12] on icon "close" at bounding box center [343, 12] width 4 height 4
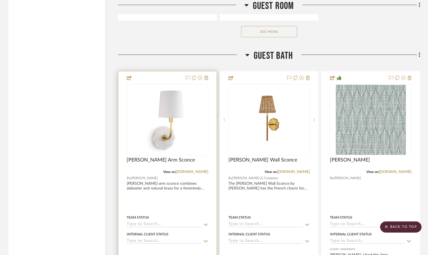
scroll to position [9858, 0]
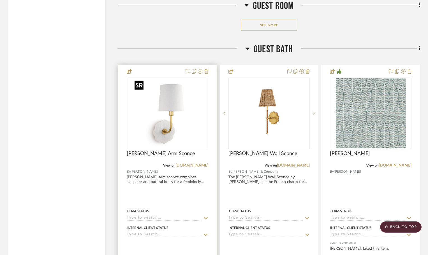
click at [196, 104] on img "0" at bounding box center [167, 113] width 70 height 70
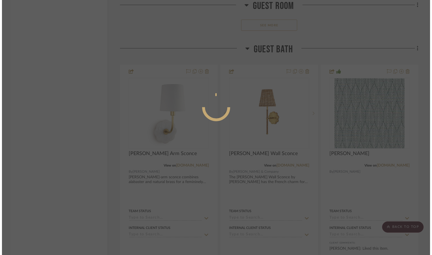
scroll to position [0, 0]
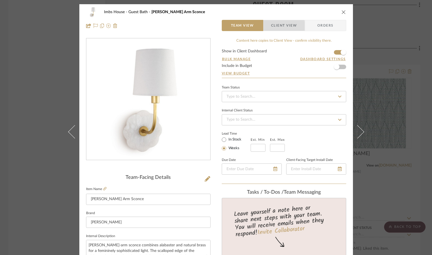
click at [273, 27] on span "Client View" at bounding box center [284, 25] width 26 height 11
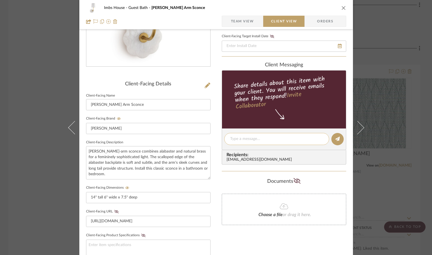
scroll to position [112, 0]
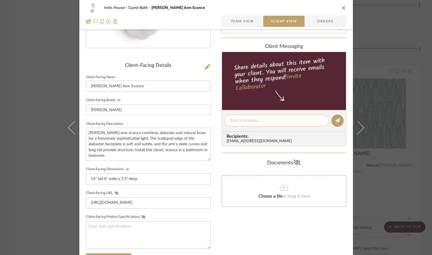
click at [244, 122] on textarea at bounding box center [276, 121] width 93 height 6
click at [232, 122] on textarea "preety sconce" at bounding box center [276, 121] width 93 height 6
type textarea "pretty sconce"
click at [336, 122] on icon at bounding box center [337, 120] width 4 height 4
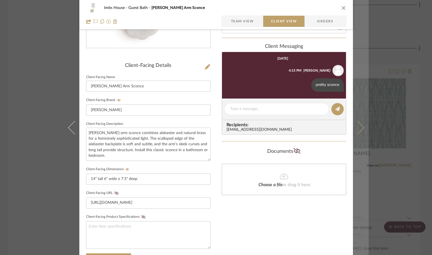
click at [360, 129] on icon at bounding box center [356, 127] width 13 height 13
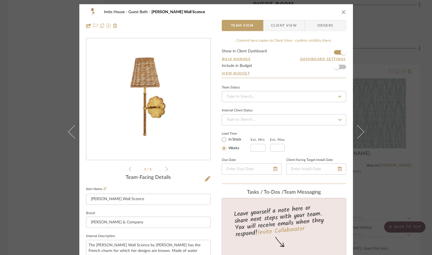
click at [283, 24] on span "Client View" at bounding box center [284, 25] width 26 height 11
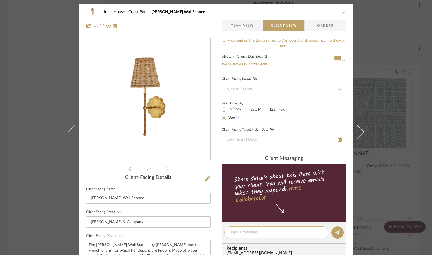
click at [253, 229] on div at bounding box center [276, 233] width 105 height 12
click at [247, 237] on div at bounding box center [276, 233] width 105 height 12
click at [240, 231] on textarea at bounding box center [276, 233] width 93 height 6
type textarea "Pretty also, but I'd change the shade for more light"
click at [335, 230] on icon at bounding box center [337, 232] width 4 height 4
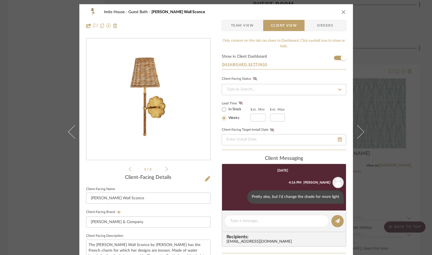
click at [341, 10] on icon "close" at bounding box center [343, 12] width 4 height 4
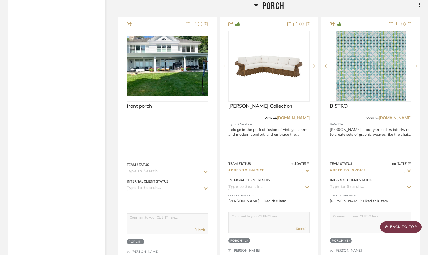
click at [399, 227] on scroll-to-top-button "BACK TO TOP" at bounding box center [400, 227] width 41 height 11
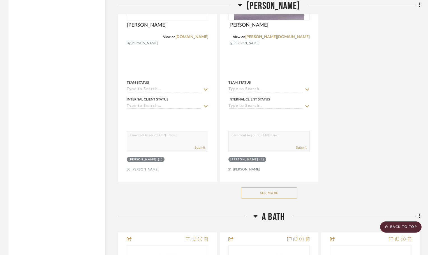
scroll to position [6273, 0]
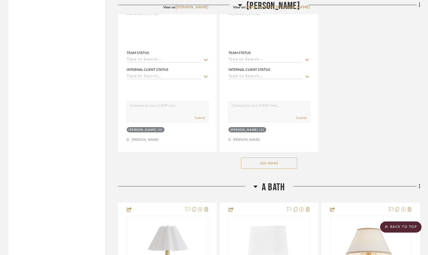
click at [272, 163] on button "See More" at bounding box center [269, 163] width 56 height 11
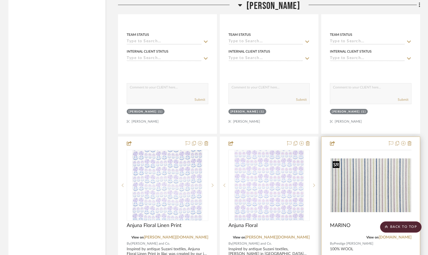
scroll to position [6301, 0]
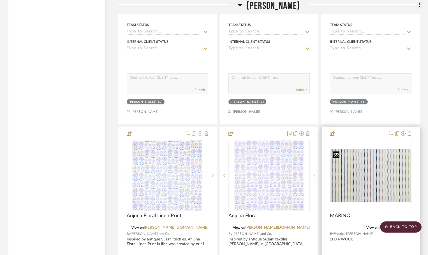
click at [0, 0] on img at bounding box center [0, 0] width 0 height 0
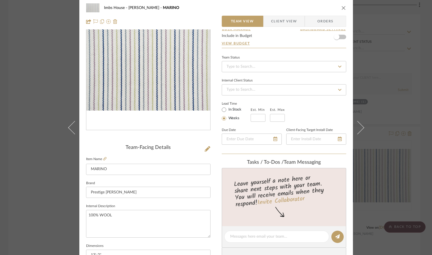
scroll to position [112, 0]
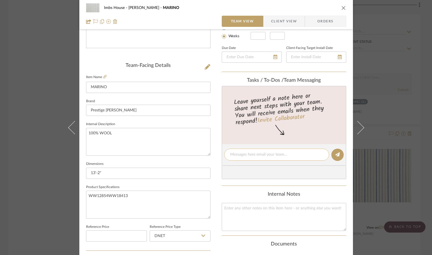
click at [233, 157] on textarea at bounding box center [276, 155] width 93 height 6
click at [230, 152] on textarea "finished size is 14'-3" wide by 12'-2" long. Dave may need to make this..." at bounding box center [276, 158] width 93 height 12
click at [283, 161] on textarea "Rug, finished size is 14'-3" wide by 12'-2" long. Dave may need to make this..." at bounding box center [276, 158] width 93 height 12
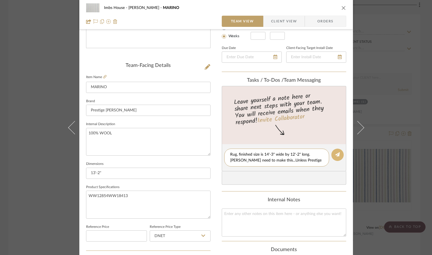
type textarea "Rug, finished size is 14'-3" wide by 12'-2" long. Dave may need to make this...…"
click at [339, 154] on button at bounding box center [337, 155] width 12 height 12
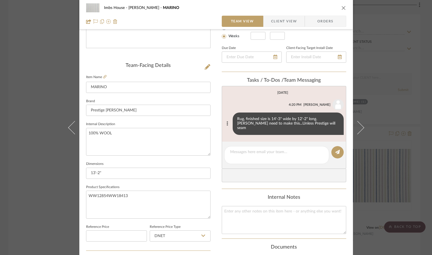
click at [224, 121] on button at bounding box center [227, 123] width 6 height 7
click at [198, 117] on span "Edit Message" at bounding box center [199, 114] width 23 height 5
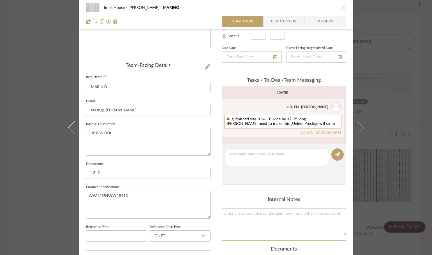
click at [296, 125] on textarea "Rug, finished size is 14'-3" wide by 12'-2" long. Dave may need to make this...…" at bounding box center [283, 121] width 112 height 9
type textarea "Rug, finished size is 14'-3" wide by 12'-2" long. Dave may need to make this...…"
click at [322, 131] on button "SAVE CHANGES" at bounding box center [328, 133] width 25 height 4
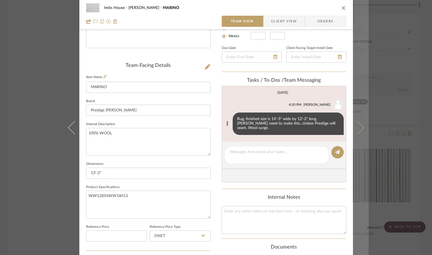
click at [363, 74] on button at bounding box center [361, 127] width 16 height 255
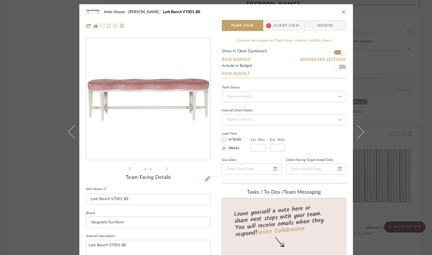
click at [342, 12] on icon "close" at bounding box center [343, 12] width 4 height 4
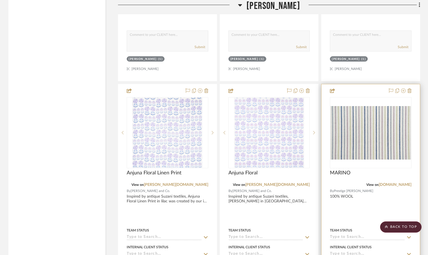
scroll to position [6413, 0]
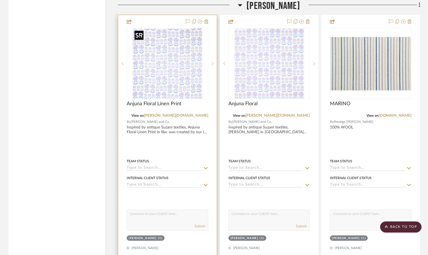
click at [0, 0] on img at bounding box center [0, 0] width 0 height 0
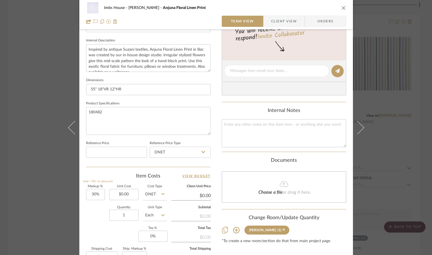
scroll to position [196, 0]
click at [234, 228] on icon at bounding box center [236, 230] width 7 height 7
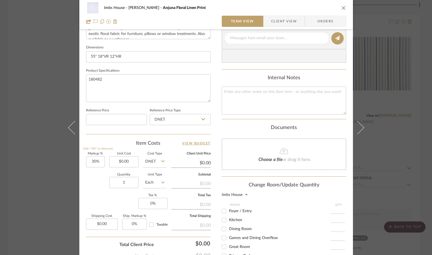
scroll to position [280, 0]
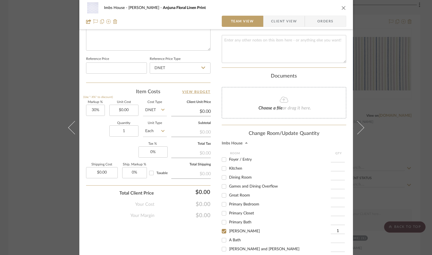
click at [336, 229] on input "1" at bounding box center [337, 232] width 14 height 6
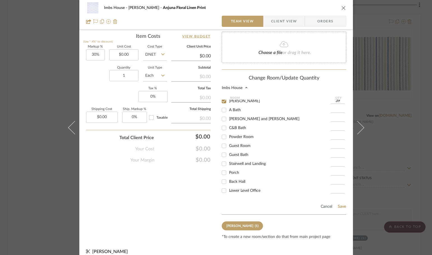
scroll to position [336, 0]
type input "39"
click at [339, 205] on button "Save" at bounding box center [341, 206] width 9 height 4
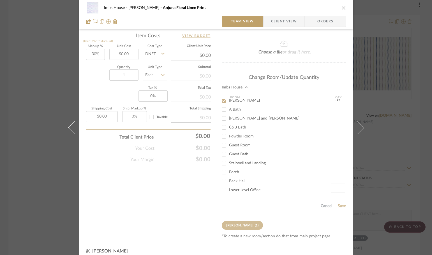
type input "39"
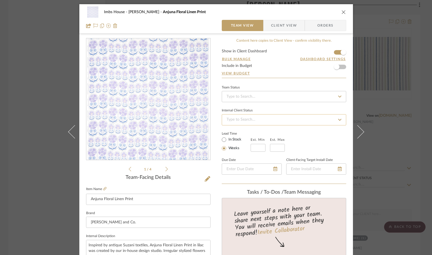
scroll to position [56, 0]
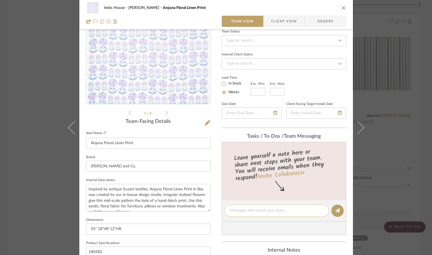
click at [240, 209] on textarea at bounding box center [276, 211] width 93 height 6
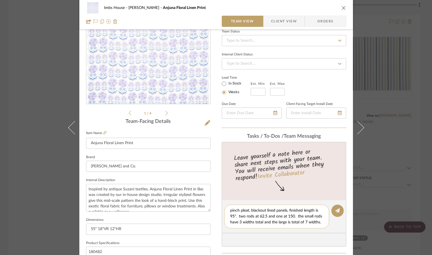
scroll to position [0, 0]
type textarea "pinch pleat, blackout lined panels, finished length is 95". two rods at 62.5 an…"
click at [336, 210] on icon at bounding box center [337, 210] width 4 height 4
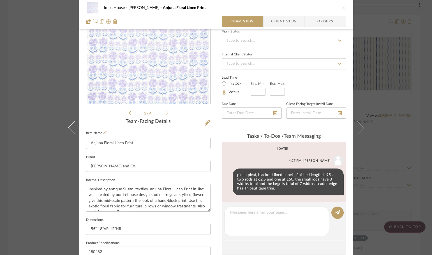
click at [341, 6] on icon "close" at bounding box center [343, 8] width 4 height 4
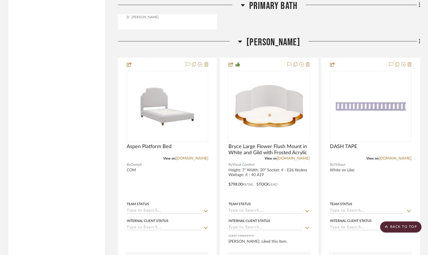
scroll to position [5601, 0]
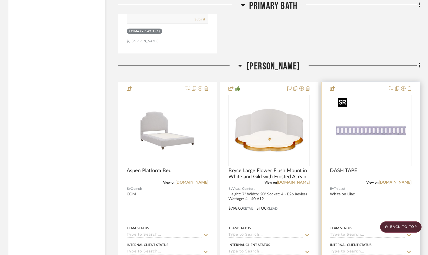
click at [374, 148] on img "0" at bounding box center [371, 131] width 70 height 70
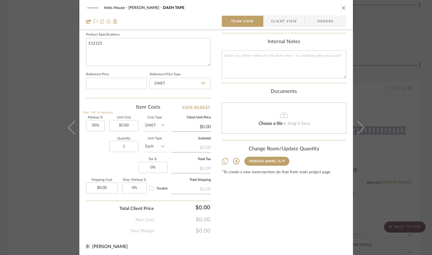
scroll to position [266, 0]
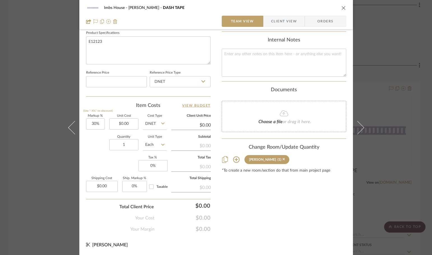
click at [235, 158] on icon at bounding box center [236, 159] width 7 height 7
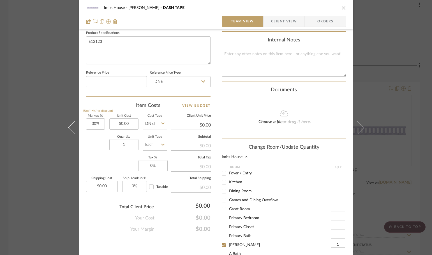
click at [335, 245] on input "1" at bounding box center [337, 245] width 14 height 6
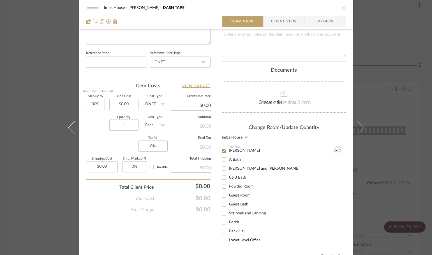
scroll to position [294, 0]
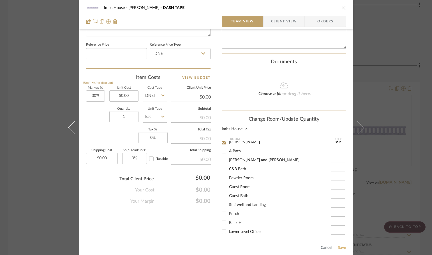
type input "16.5"
click at [339, 246] on button "Save" at bounding box center [341, 248] width 9 height 4
type input "16.5"
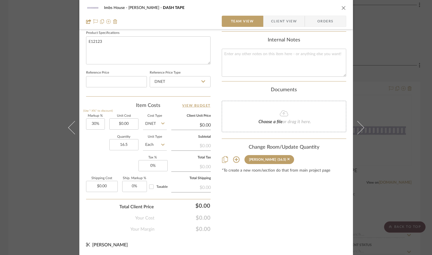
click at [341, 8] on icon "close" at bounding box center [343, 8] width 4 height 4
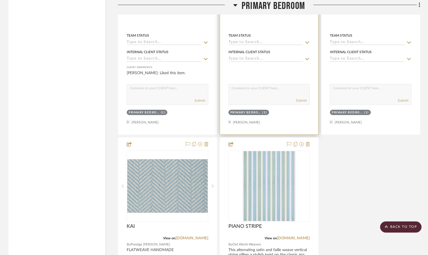
scroll to position [4509, 0]
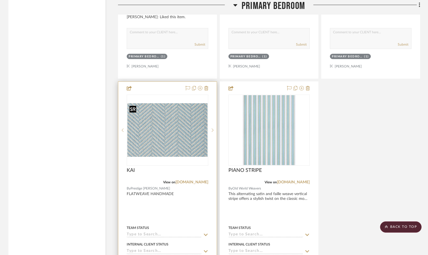
click at [166, 134] on img "0" at bounding box center [167, 130] width 80 height 54
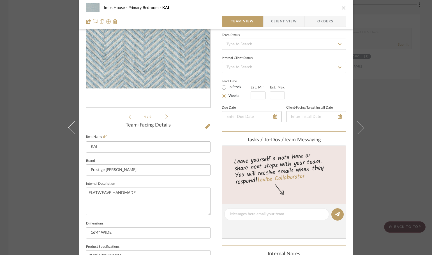
scroll to position [140, 0]
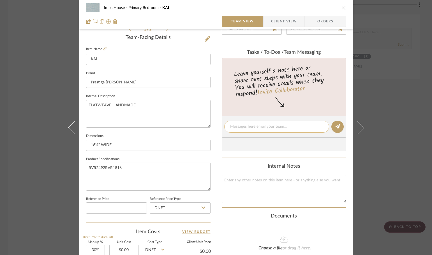
click at [243, 127] on textarea at bounding box center [276, 127] width 93 height 6
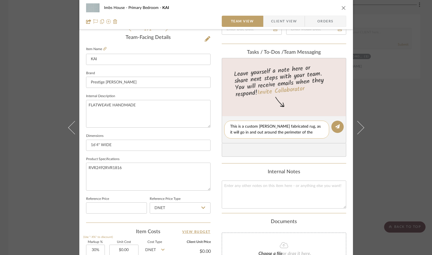
scroll to position [0, 0]
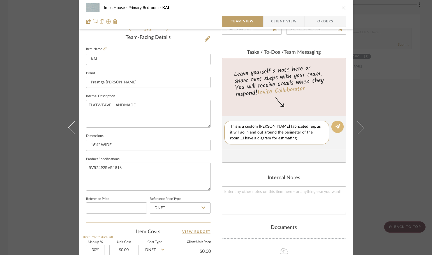
type textarea "This is a custom Dave fabricated rug, as it will go in and out around the perim…"
click at [335, 126] on icon at bounding box center [337, 126] width 4 height 4
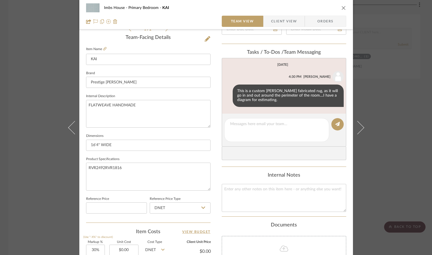
click at [341, 9] on icon "close" at bounding box center [343, 8] width 4 height 4
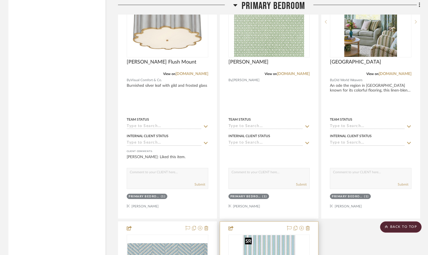
scroll to position [4481, 0]
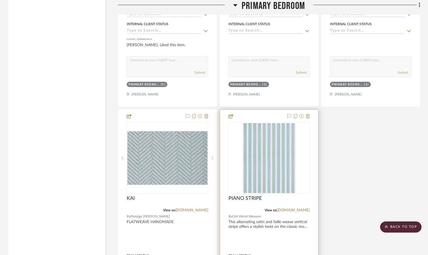
click at [298, 164] on div "0" at bounding box center [269, 158] width 81 height 71
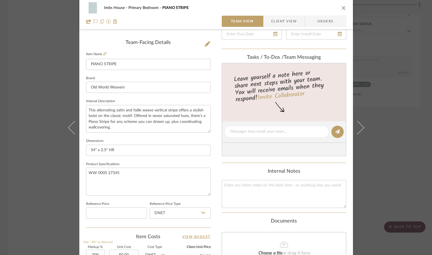
scroll to position [140, 0]
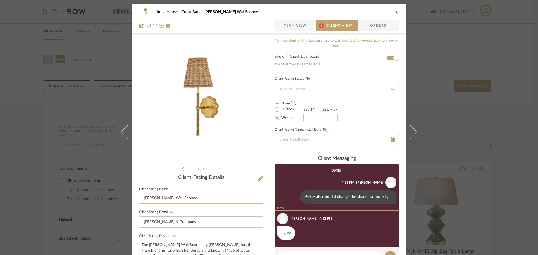
scroll to position [54, 0]
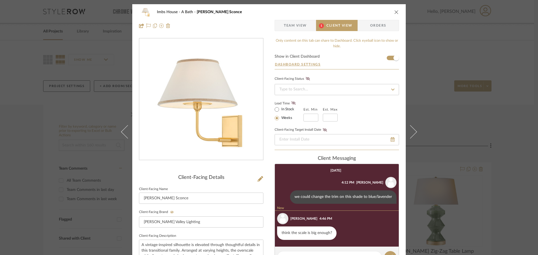
scroll to position [29, 0]
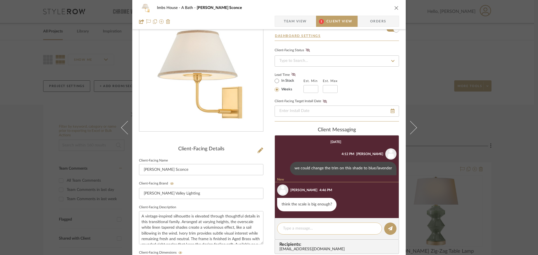
click at [292, 228] on textarea at bounding box center [329, 229] width 93 height 6
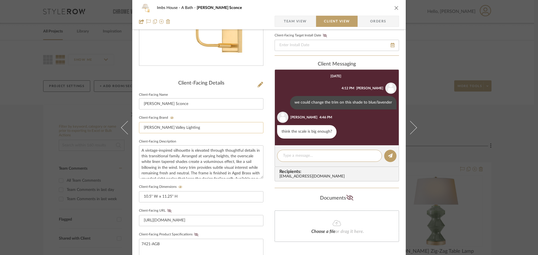
scroll to position [113, 0]
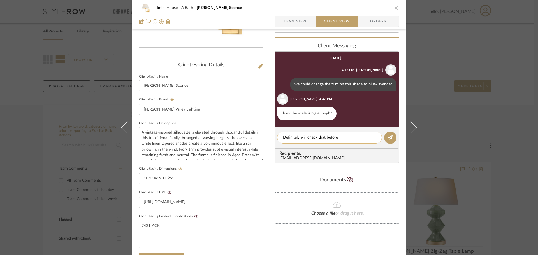
click at [340, 139] on textarea "Definitely will check that before" at bounding box center [329, 138] width 93 height 6
type textarea "Definitely will check that before ordering."
click at [384, 137] on button at bounding box center [390, 138] width 12 height 12
